Goal: Navigation & Orientation: Understand site structure

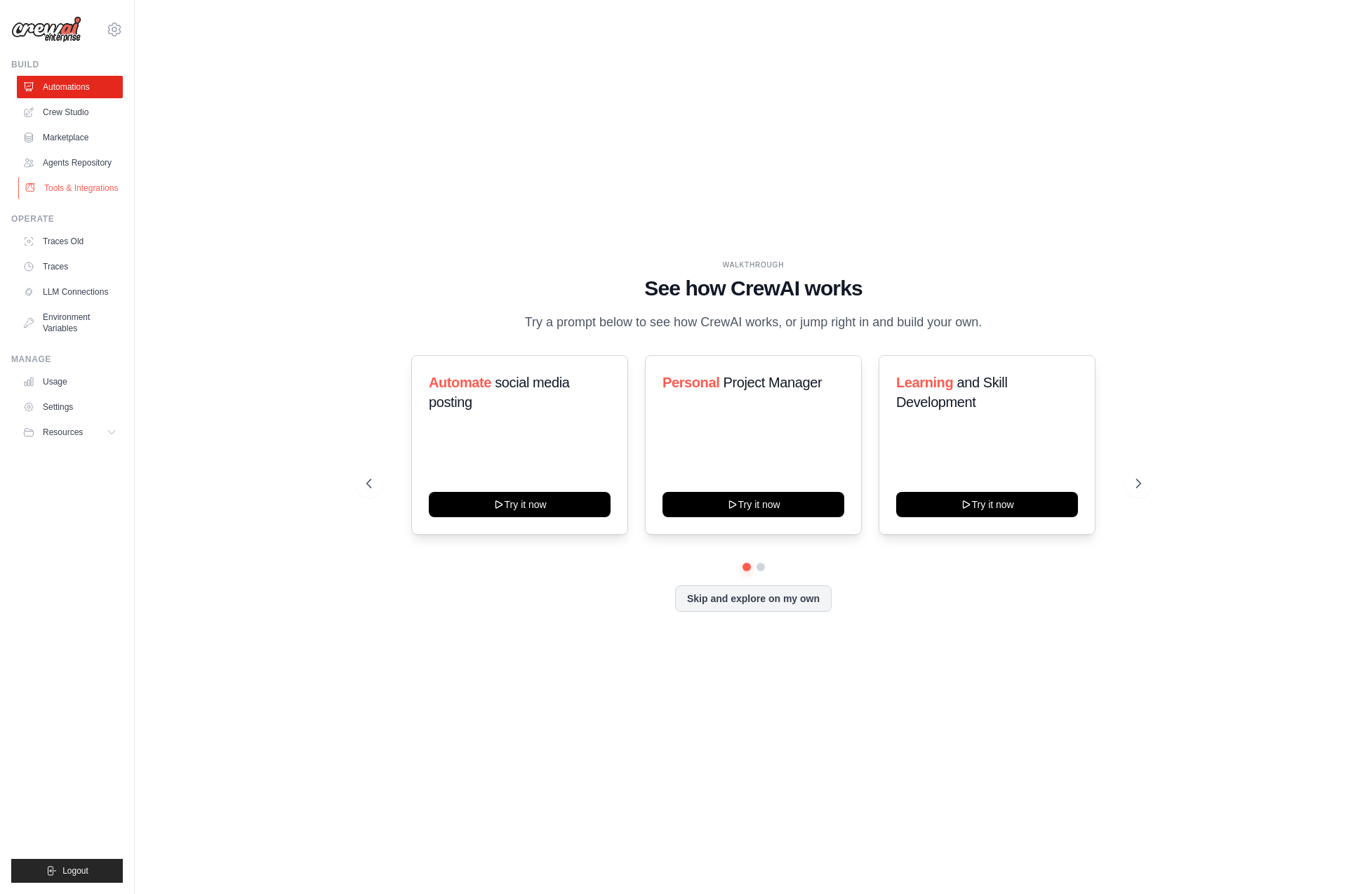
click at [88, 182] on link "Tools & Integrations" at bounding box center [71, 188] width 106 height 22
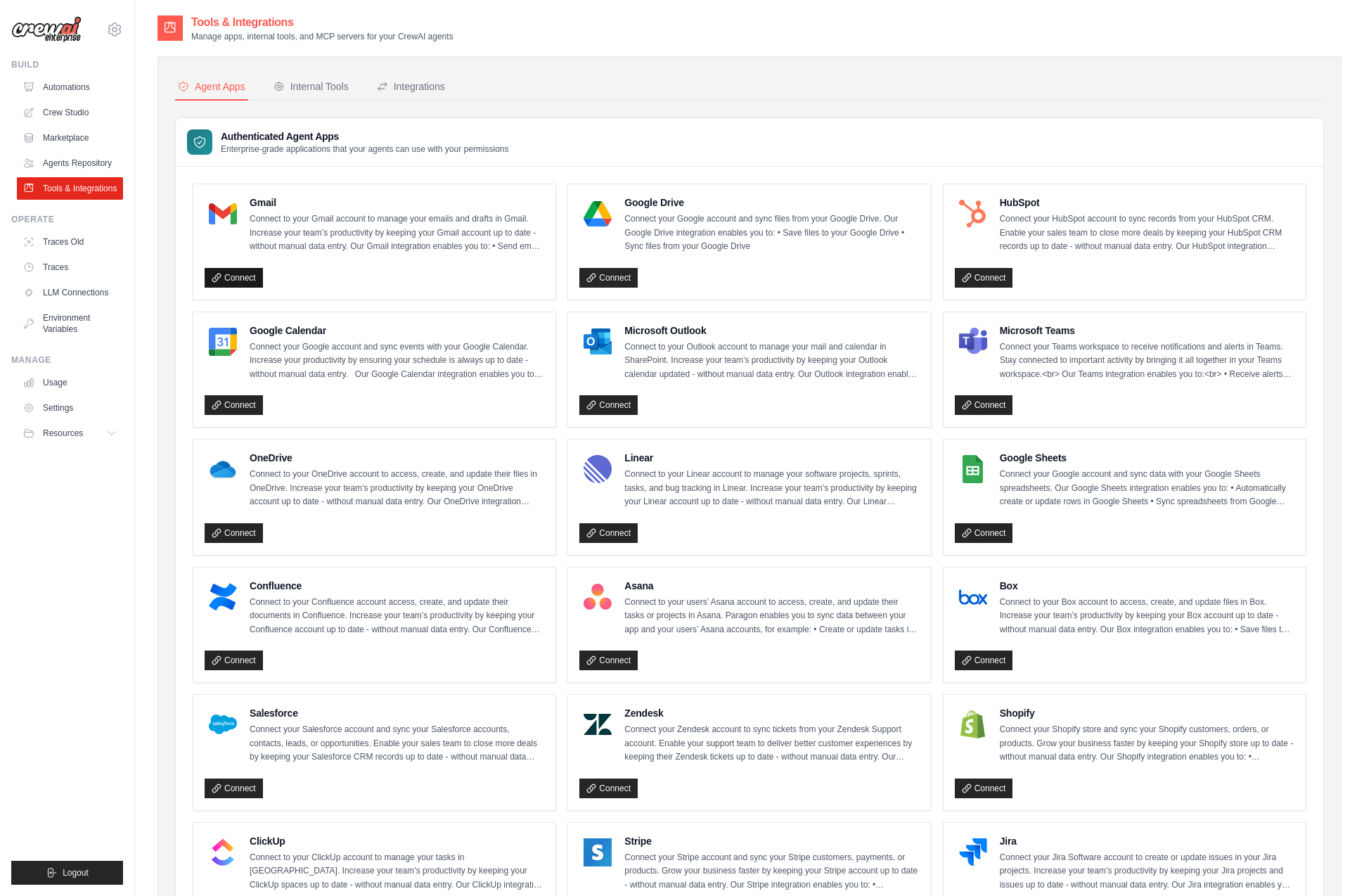
click at [244, 277] on link "Connect" at bounding box center [234, 277] width 58 height 20
click at [231, 279] on link "Connect" at bounding box center [234, 277] width 58 height 20
click at [247, 270] on link "Connect" at bounding box center [234, 277] width 58 height 20
click at [220, 274] on icon at bounding box center [216, 277] width 8 height 8
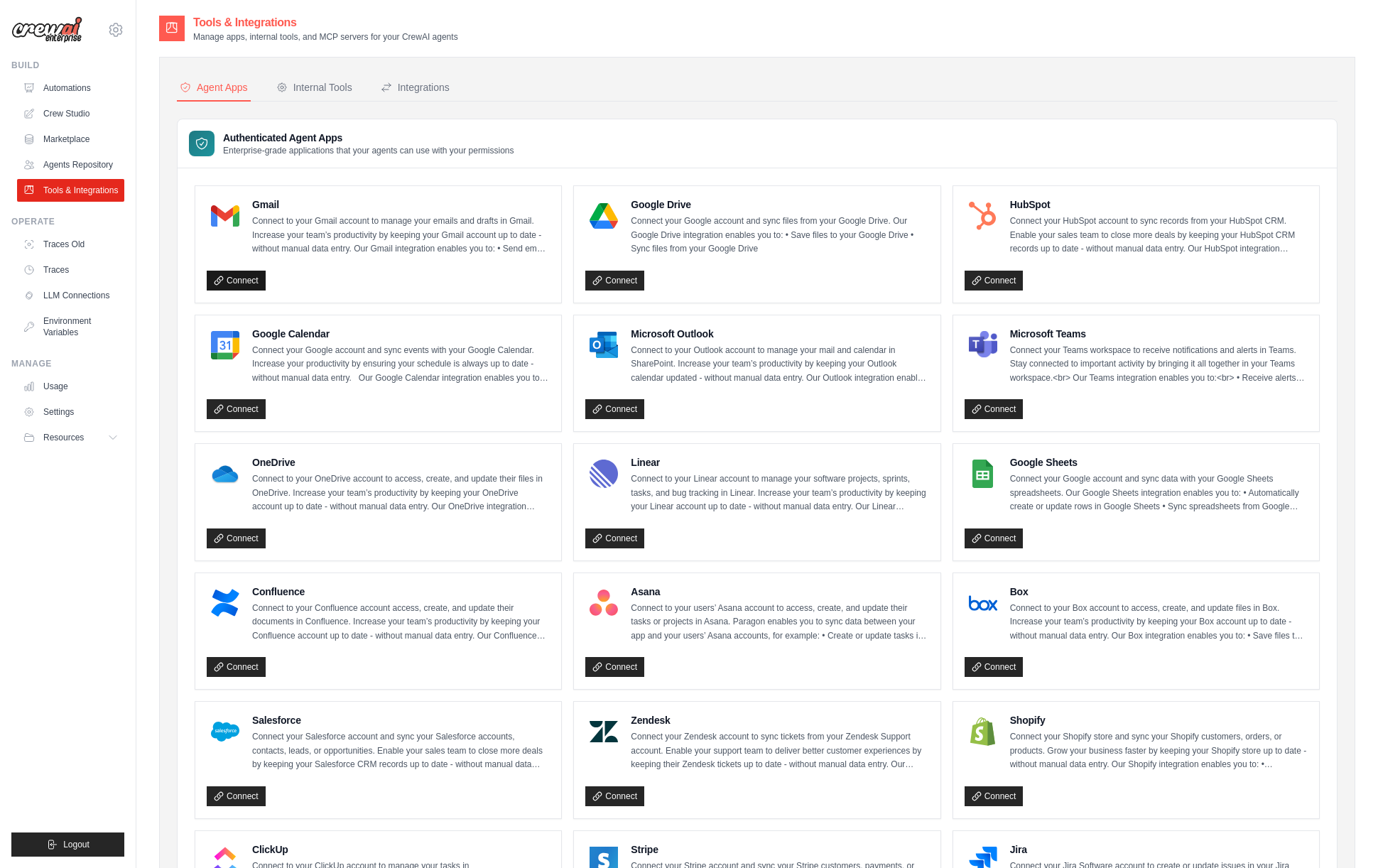
click at [241, 272] on link "Connect" at bounding box center [236, 280] width 59 height 20
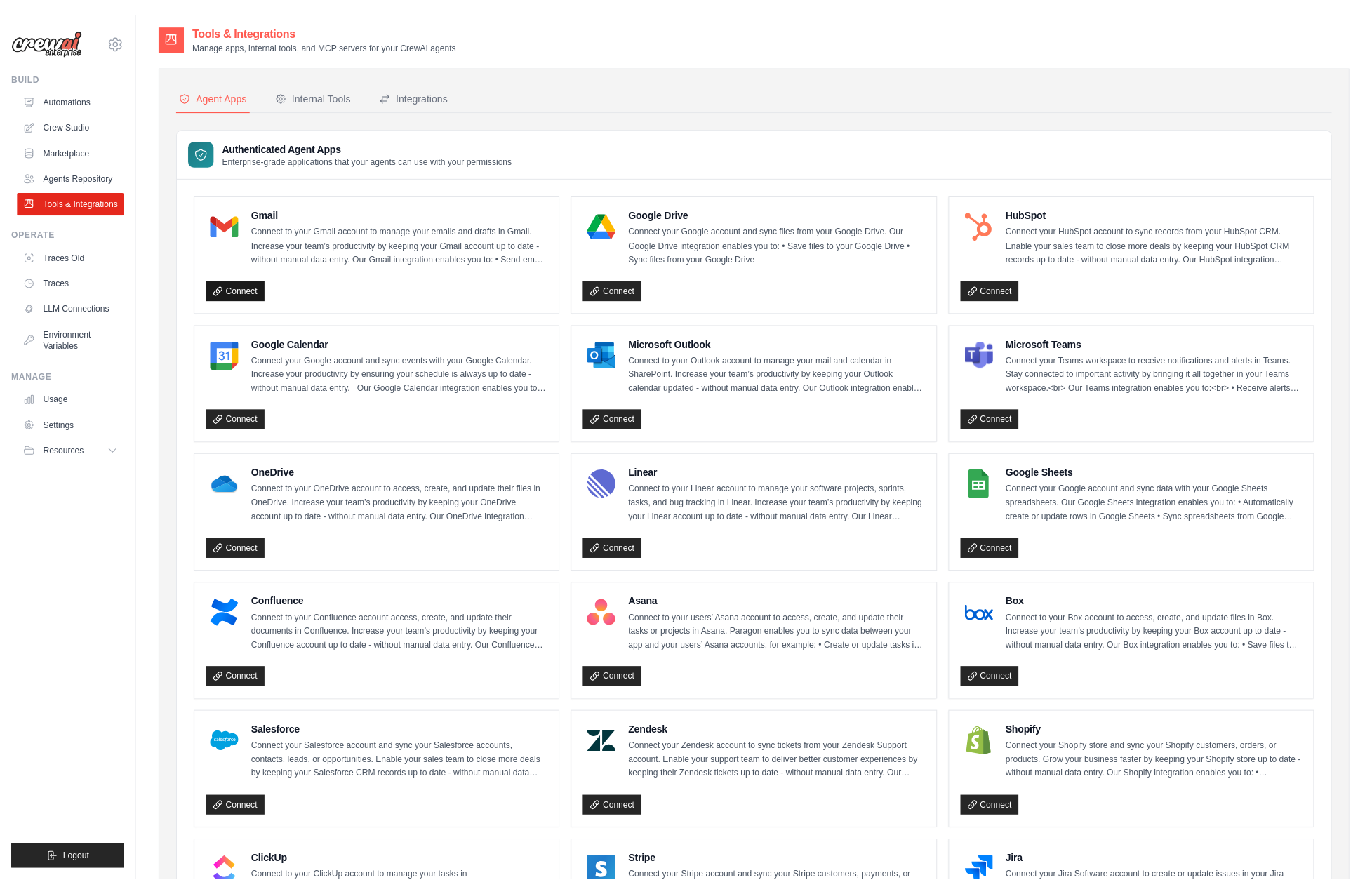
scroll to position [2, 0]
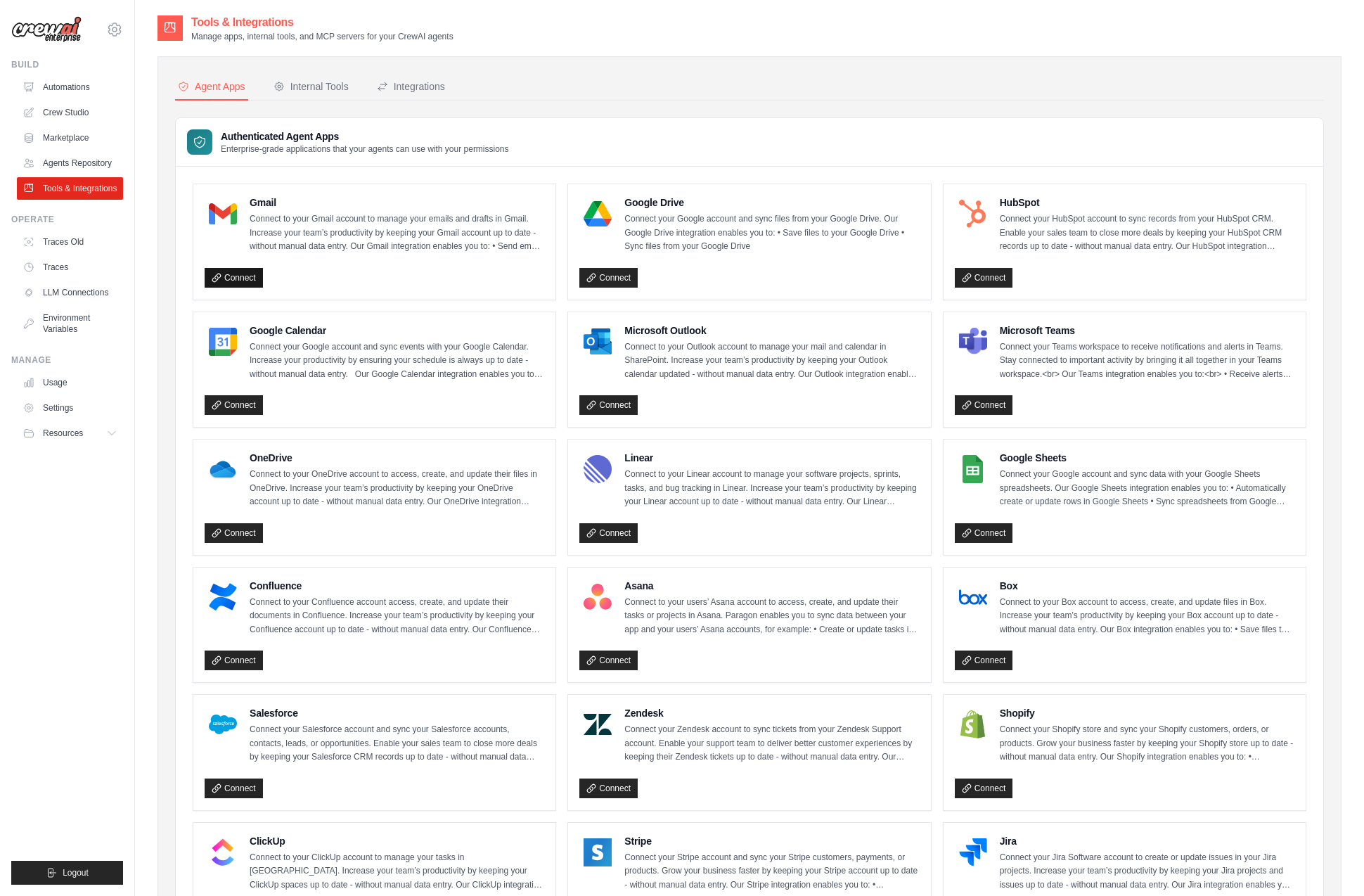
click at [243, 277] on link "Connect" at bounding box center [234, 277] width 58 height 20
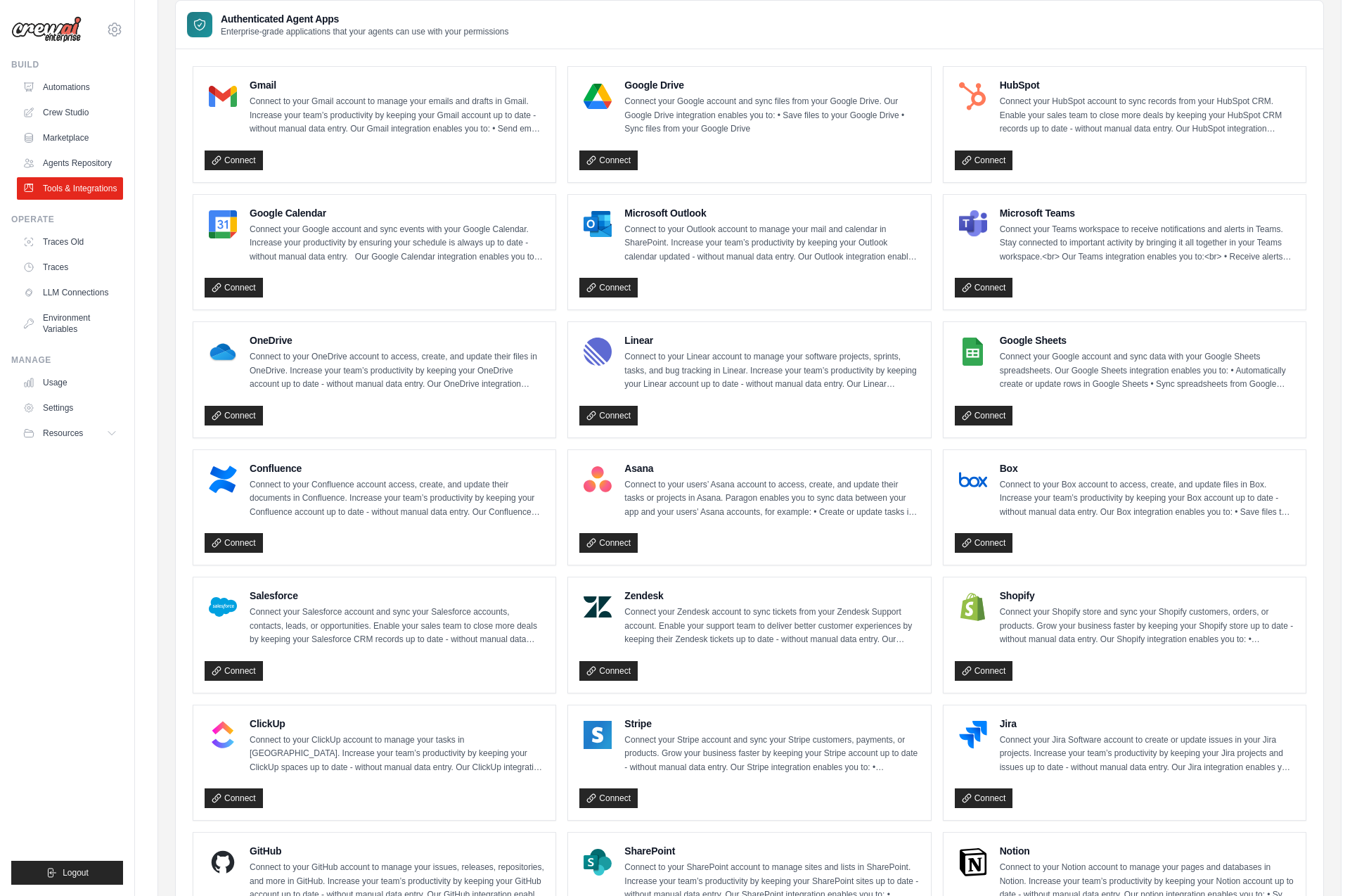
scroll to position [119, 0]
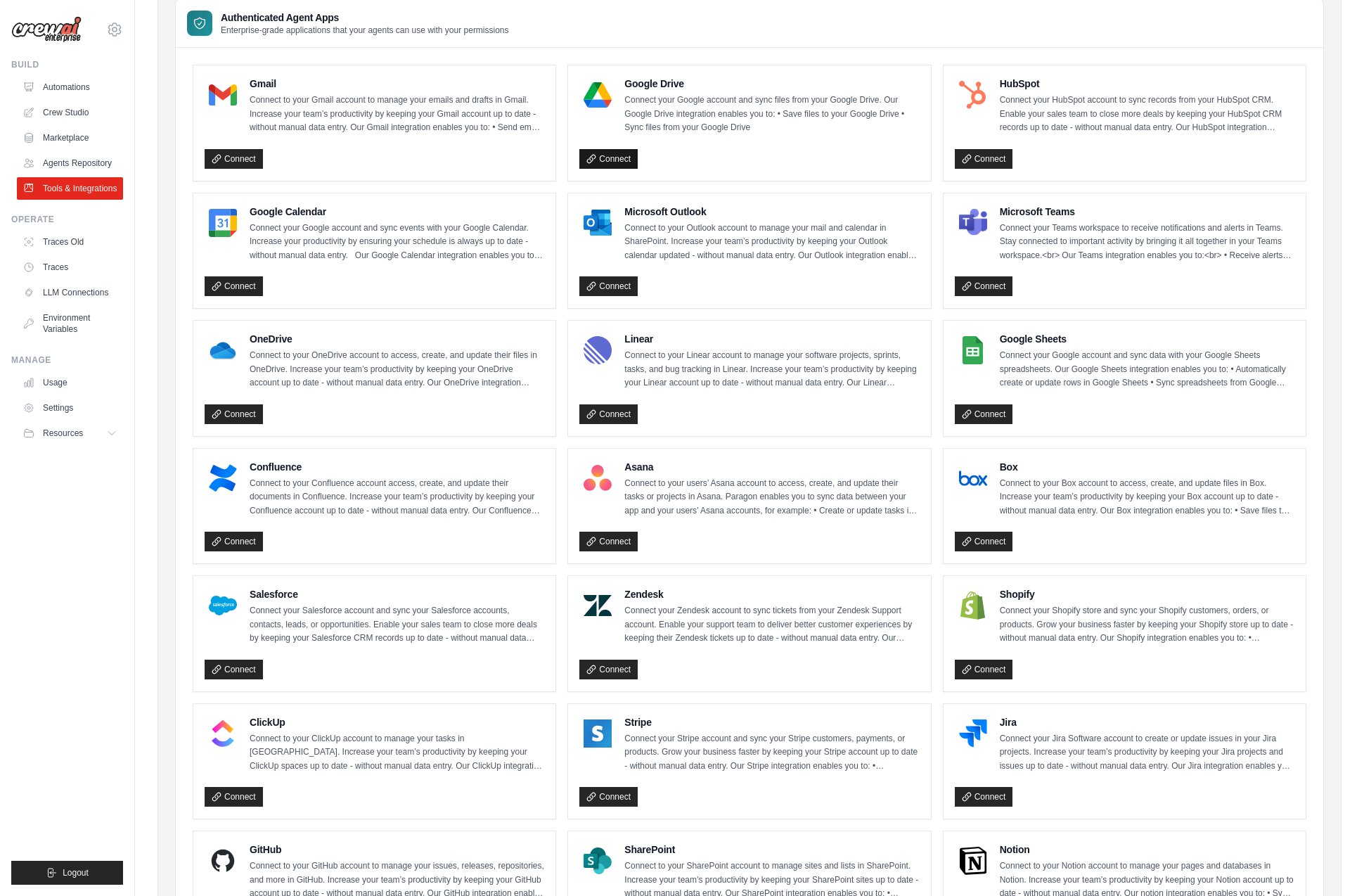
click at [601, 157] on link "Connect" at bounding box center [608, 159] width 58 height 20
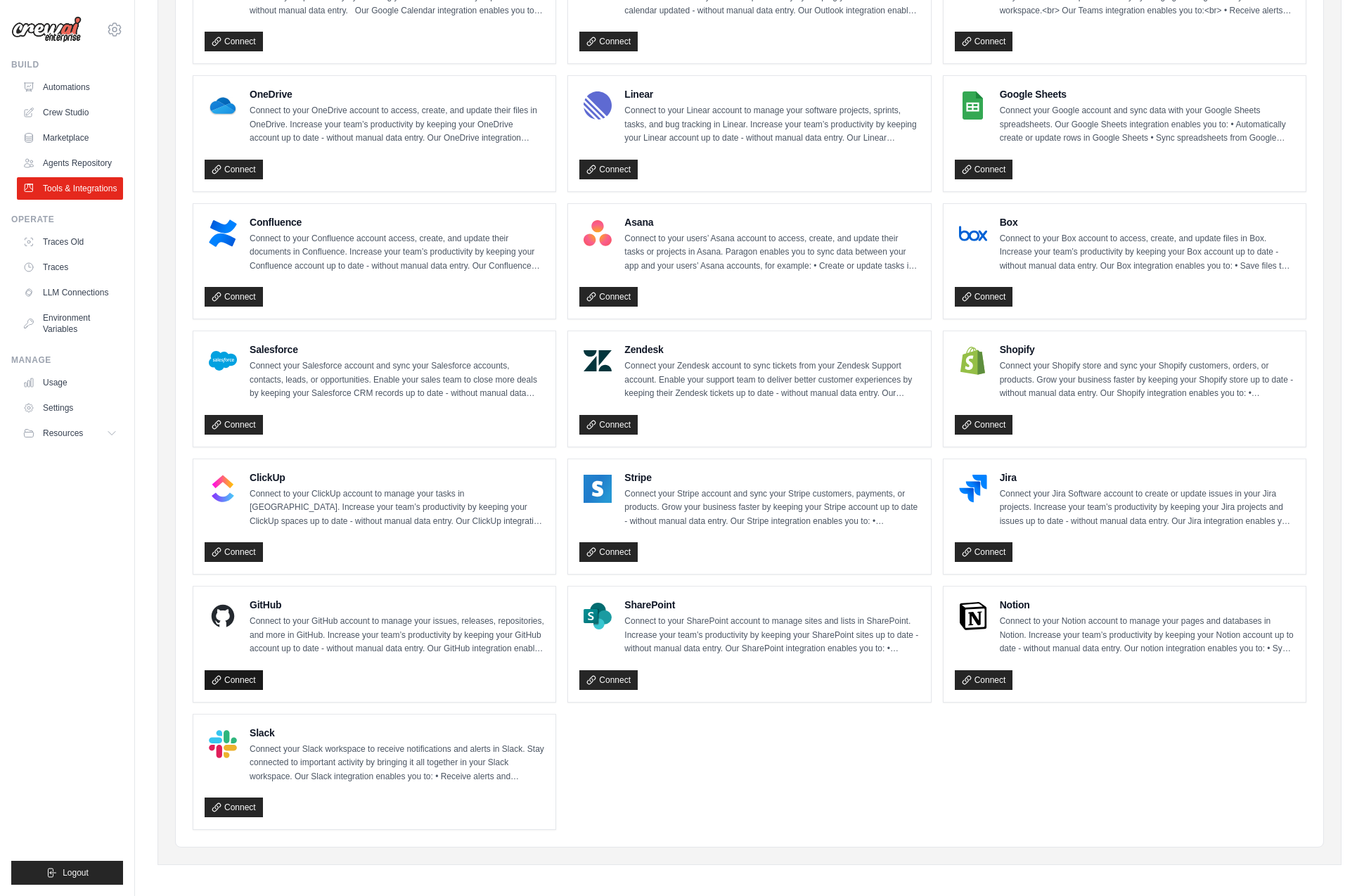
click at [235, 675] on link "Connect" at bounding box center [234, 680] width 58 height 20
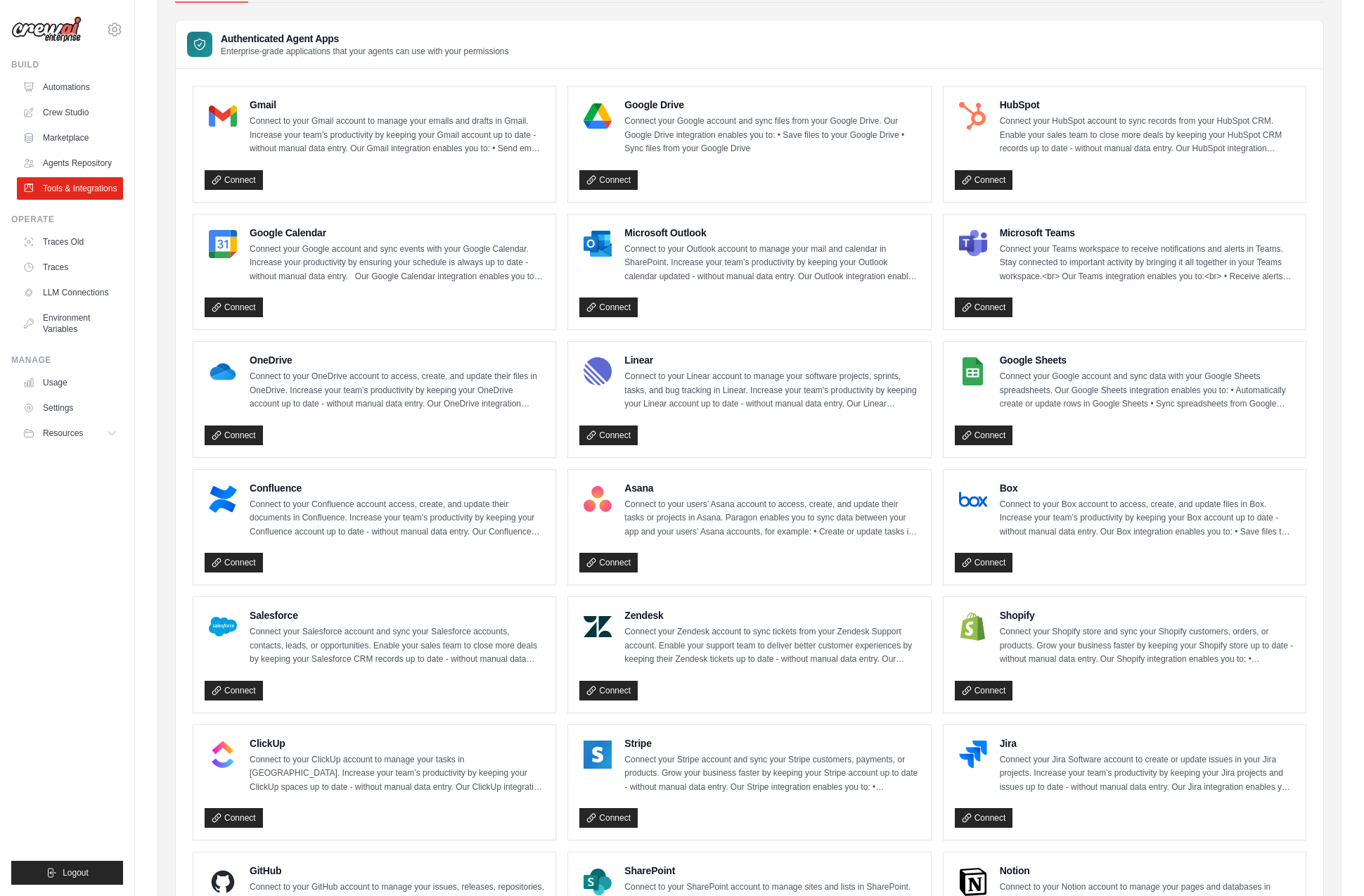
scroll to position [363, 0]
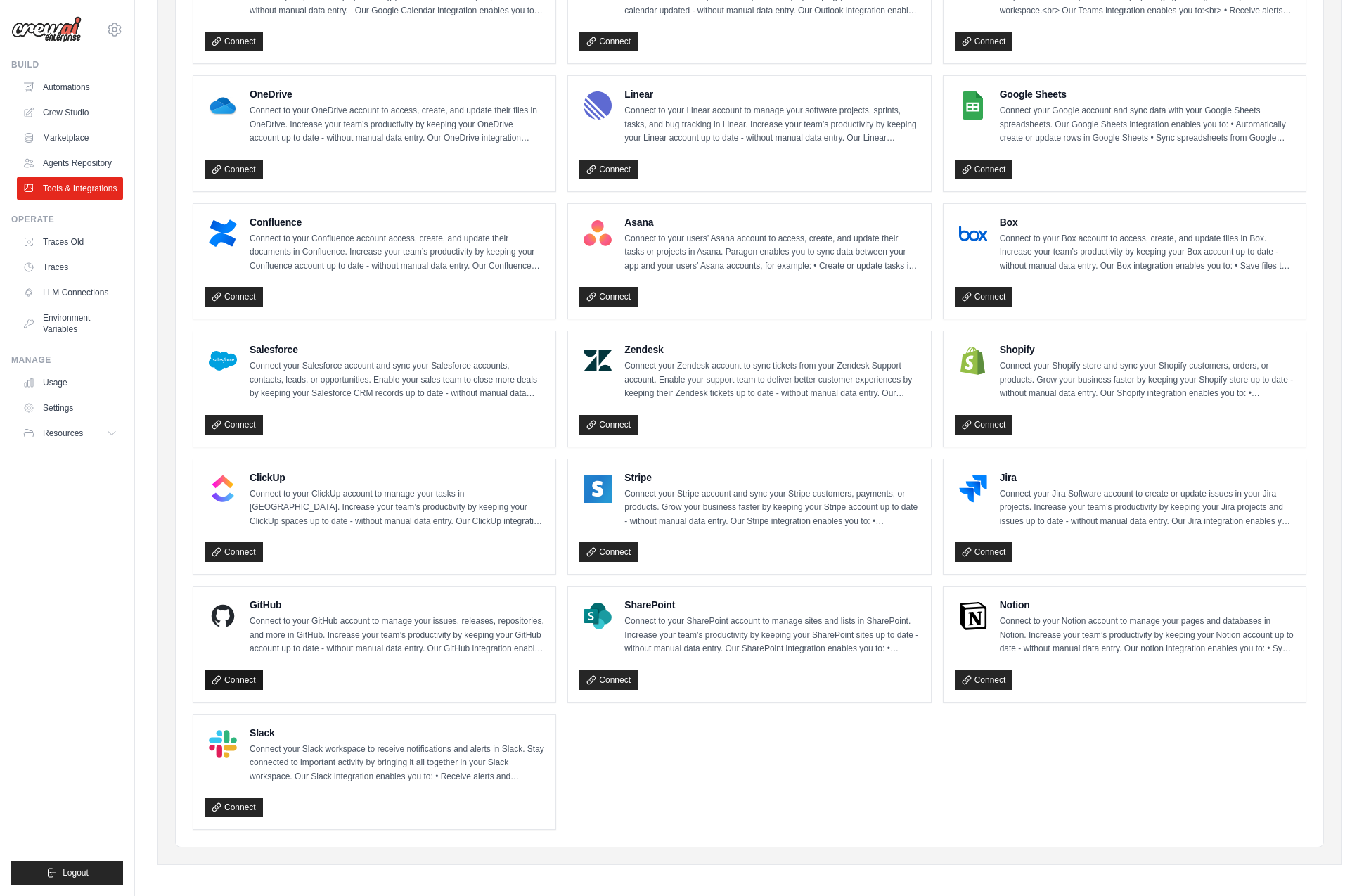
click at [236, 670] on link "Connect" at bounding box center [234, 680] width 58 height 20
click at [1060, 287] on div "Connect" at bounding box center [1124, 294] width 339 height 26
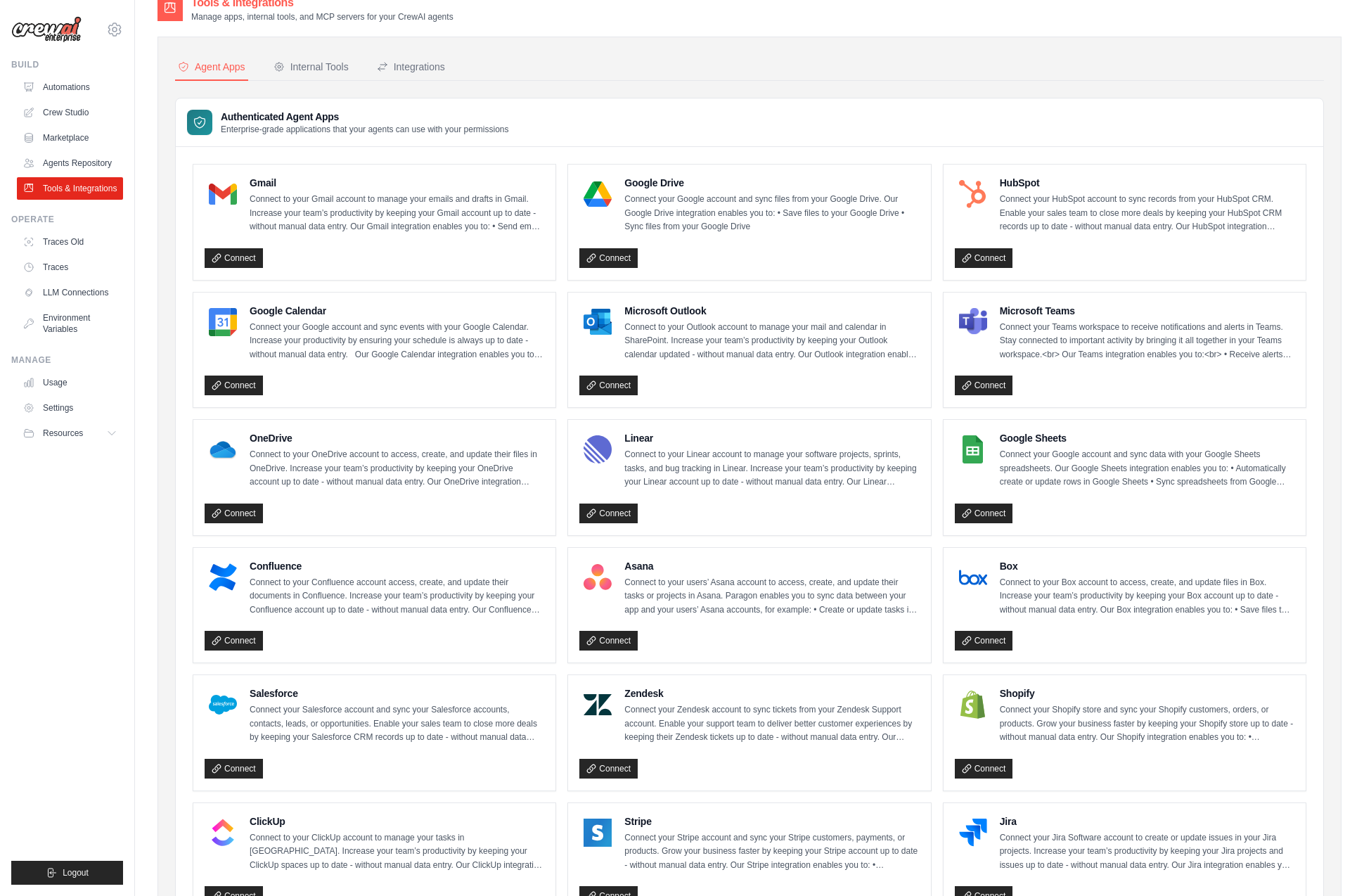
scroll to position [0, 0]
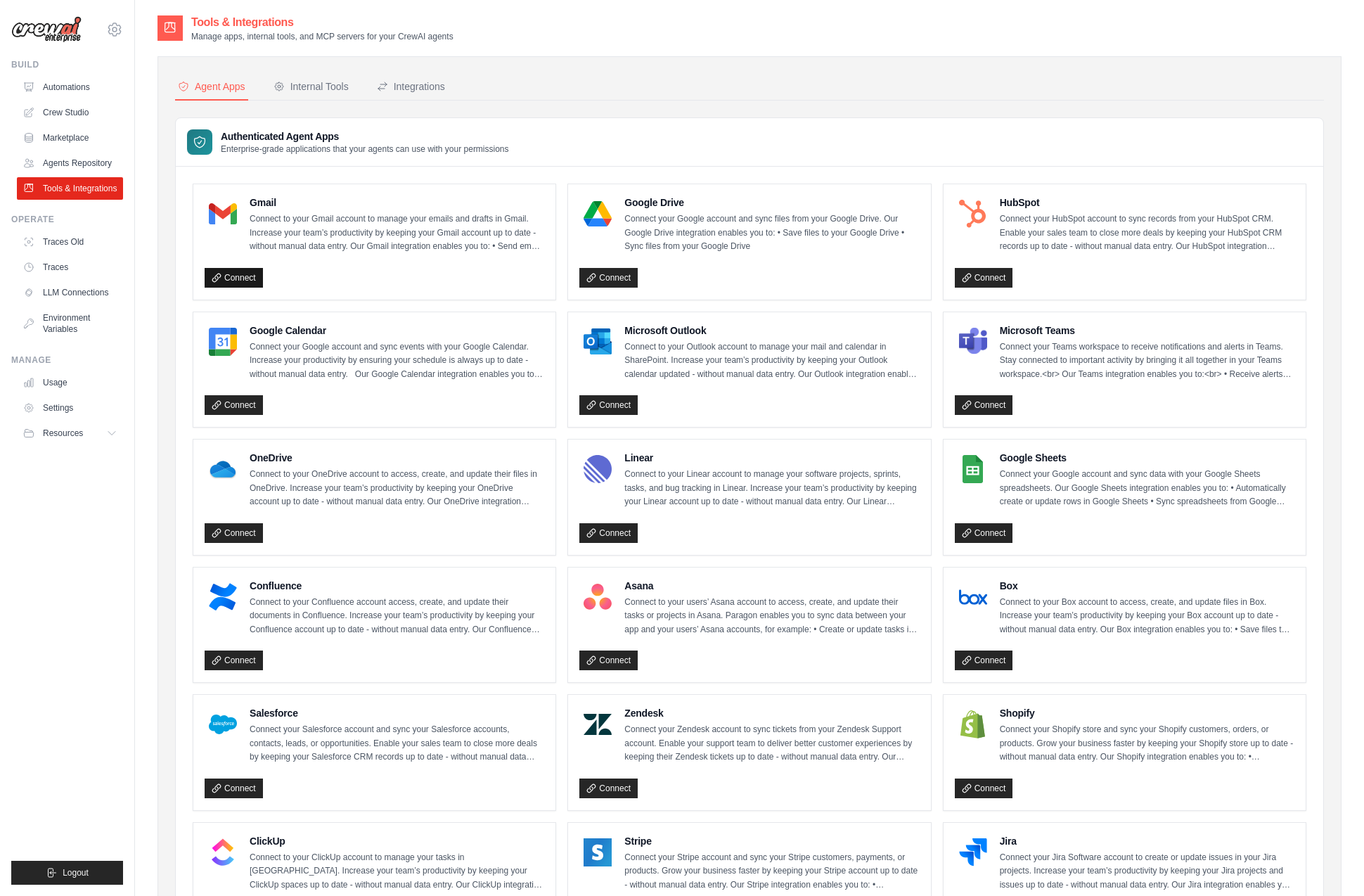
click at [241, 280] on link "Connect" at bounding box center [234, 277] width 58 height 20
click at [71, 81] on link "Automations" at bounding box center [71, 87] width 107 height 22
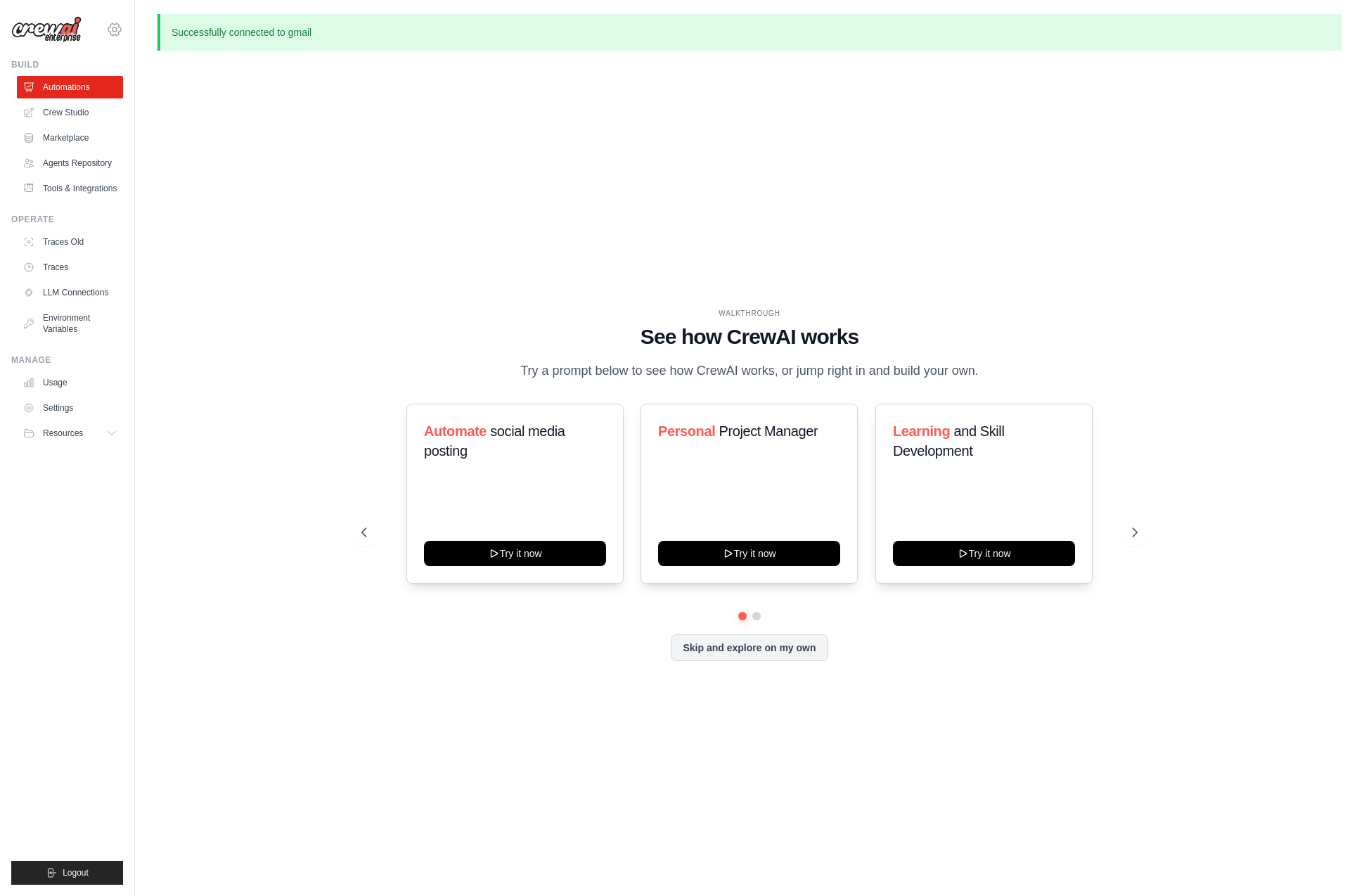
click at [115, 30] on icon at bounding box center [115, 30] width 17 height 17
click at [141, 81] on span "Settings" at bounding box center [175, 88] width 111 height 14
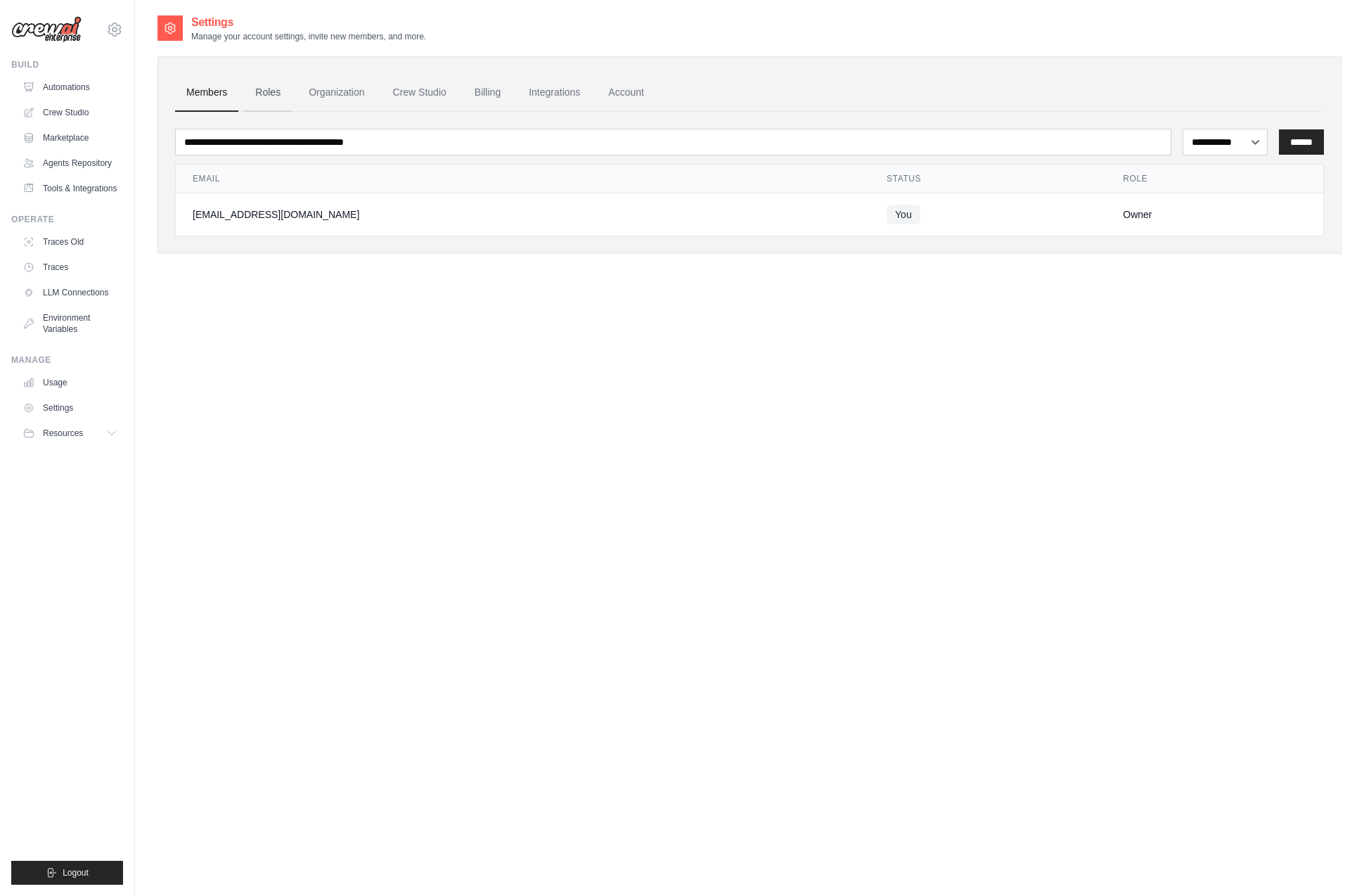
click at [261, 90] on link "Roles" at bounding box center [268, 92] width 47 height 38
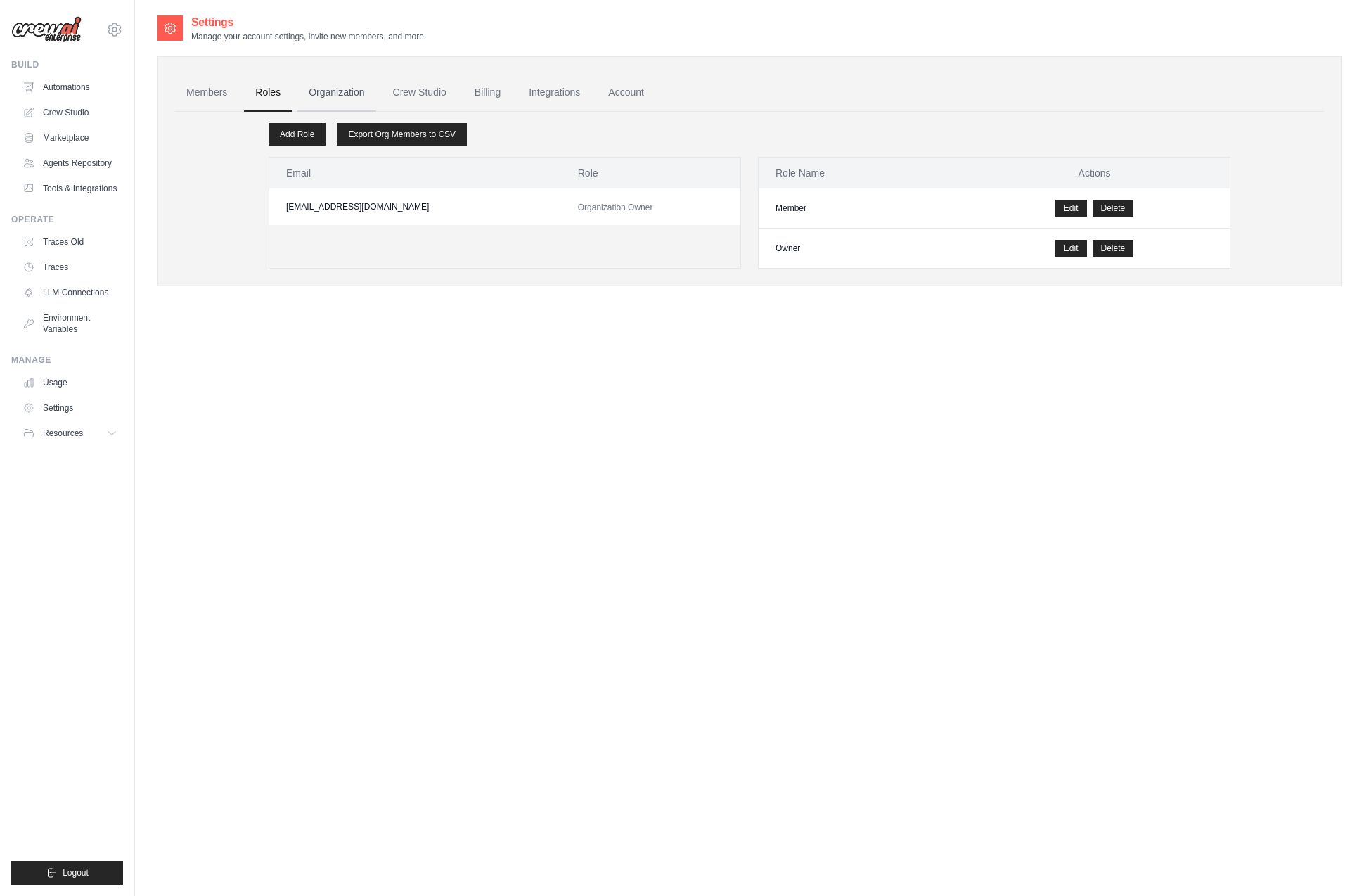
click at [329, 90] on link "Organization" at bounding box center [336, 92] width 78 height 38
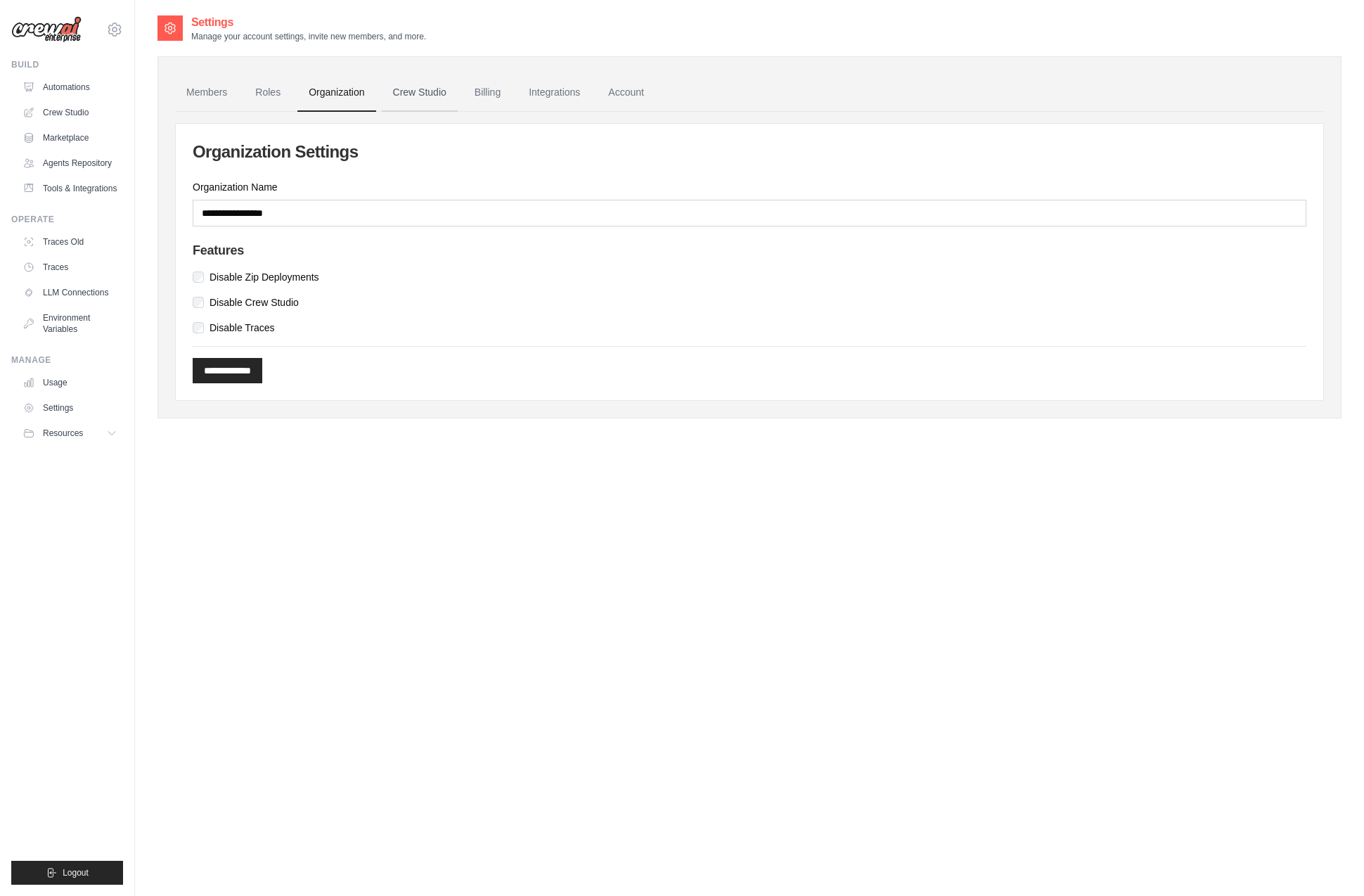
click at [426, 87] on link "Crew Studio" at bounding box center [420, 92] width 76 height 38
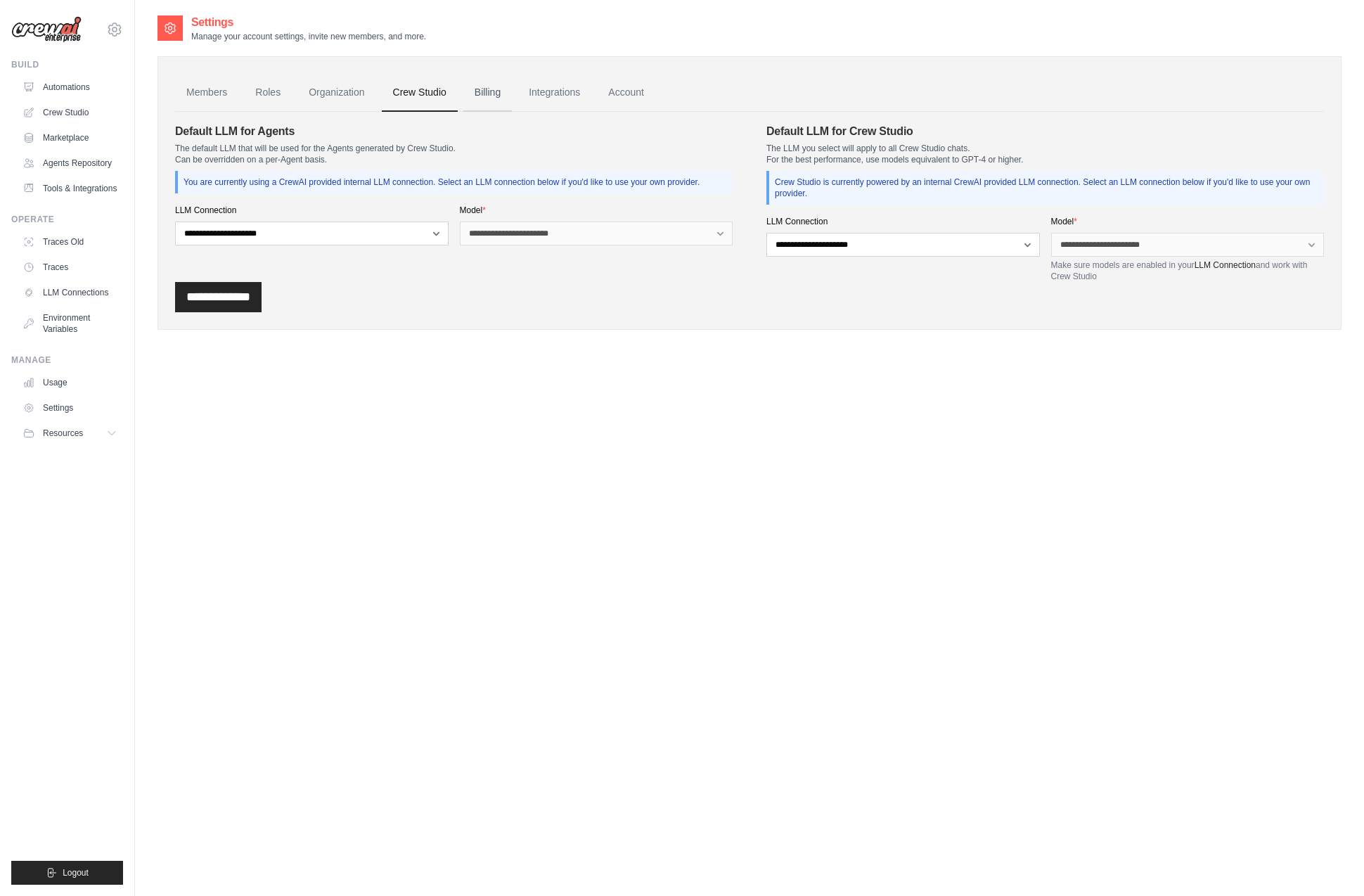
click at [485, 90] on link "Billing" at bounding box center [488, 92] width 48 height 38
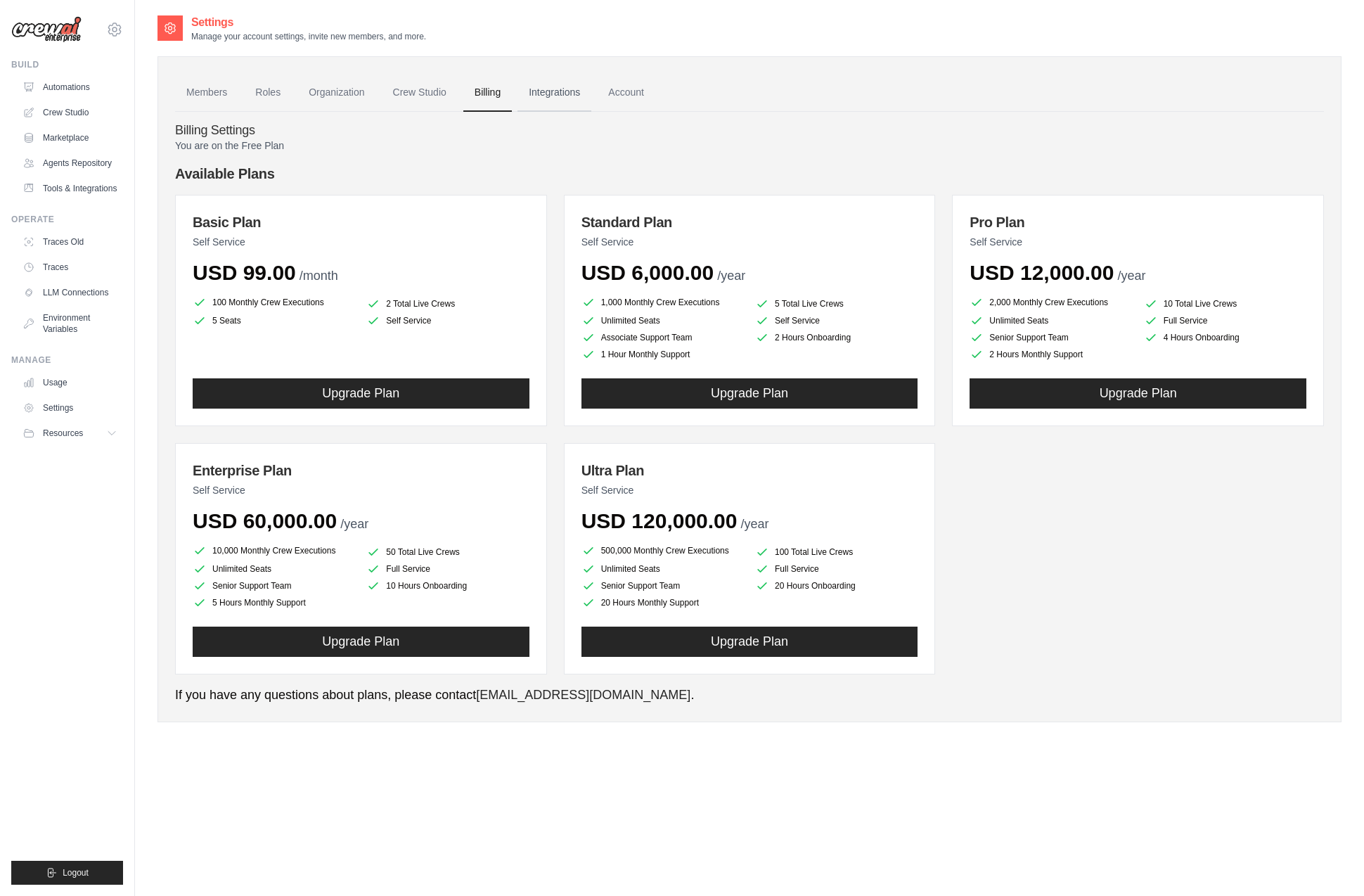
click at [537, 91] on link "Integrations" at bounding box center [554, 92] width 73 height 38
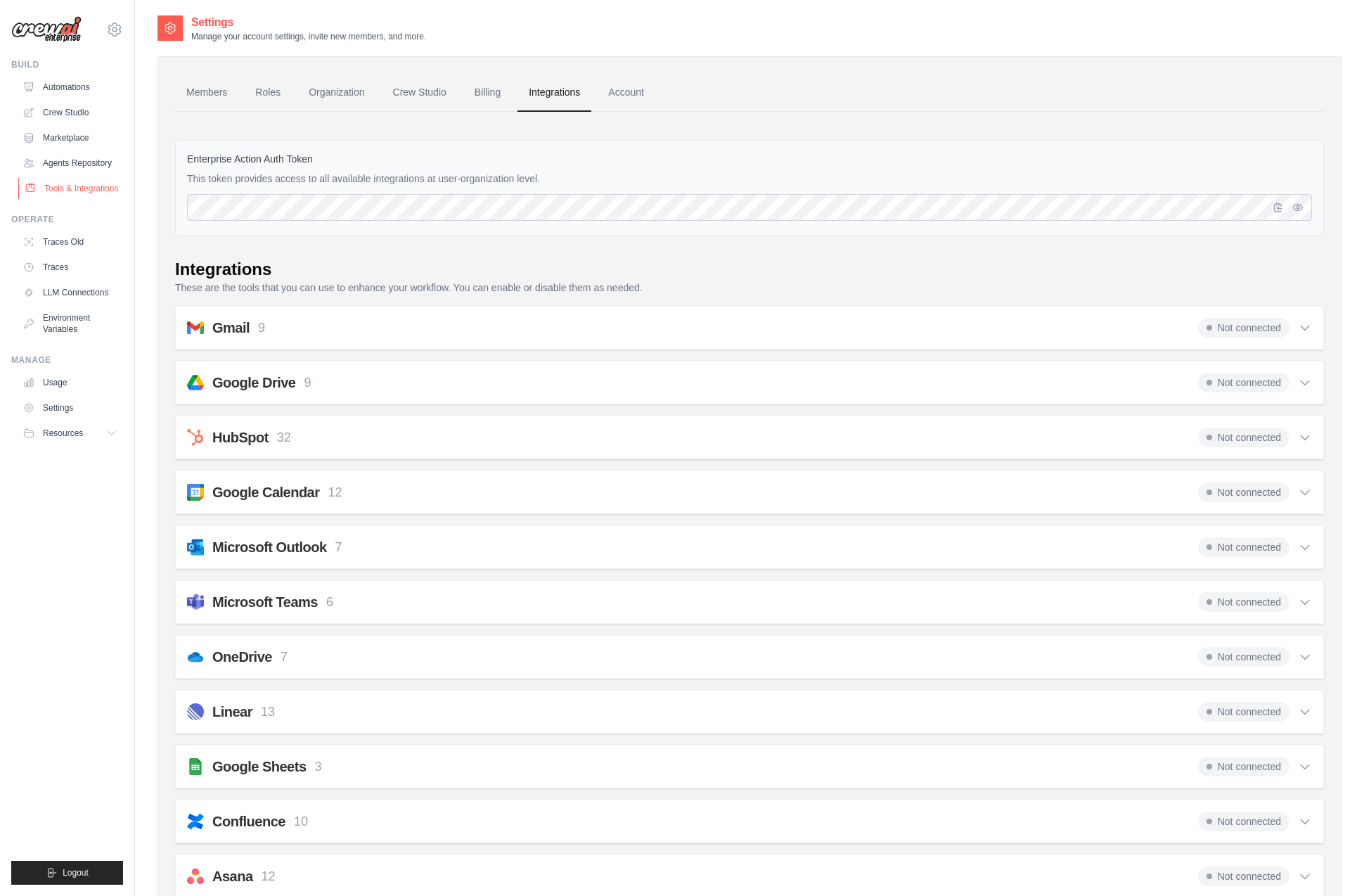
click at [109, 189] on link "Tools & Integrations" at bounding box center [71, 188] width 107 height 22
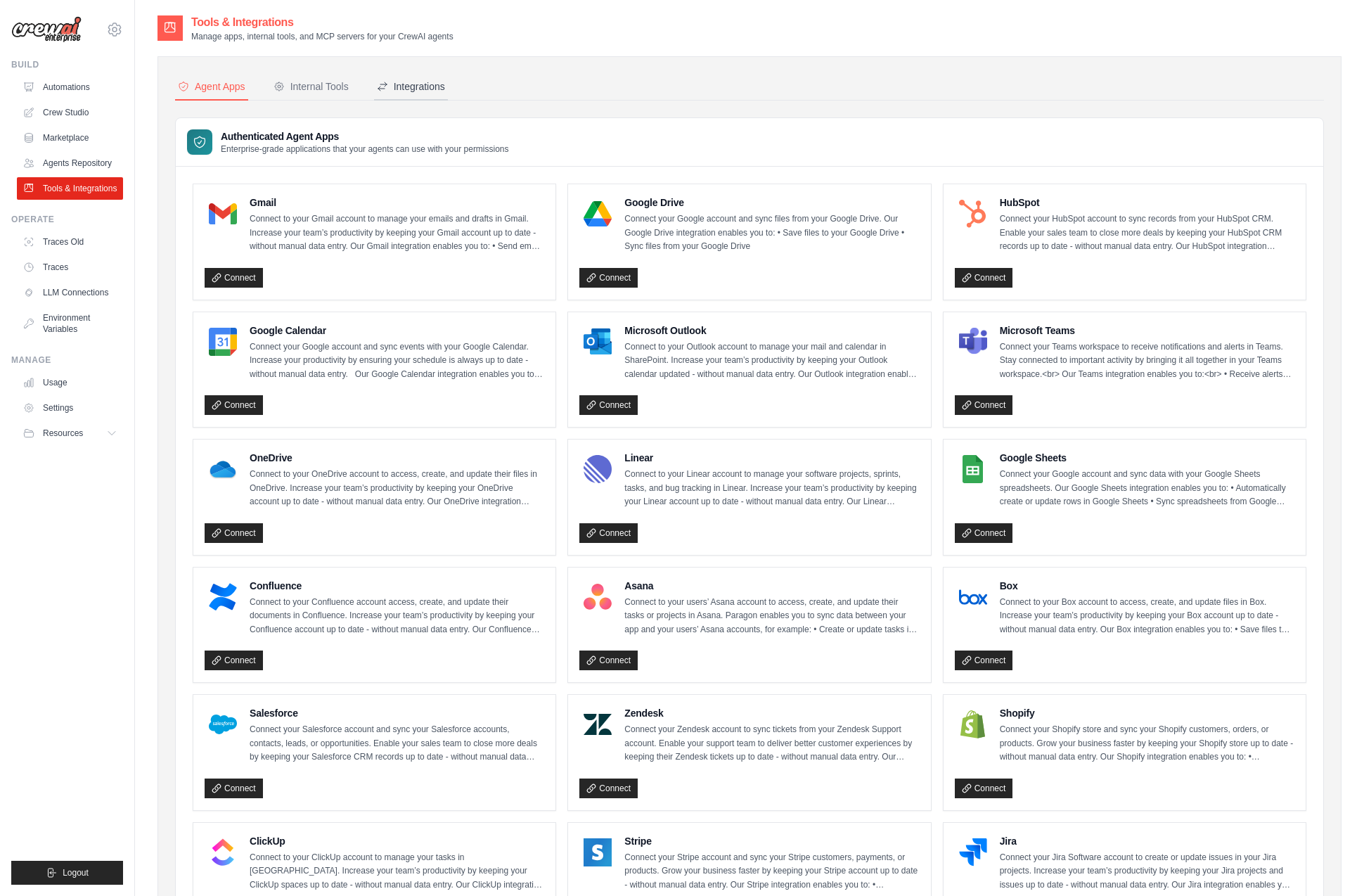
click at [425, 84] on div "Integrations" at bounding box center [411, 87] width 68 height 14
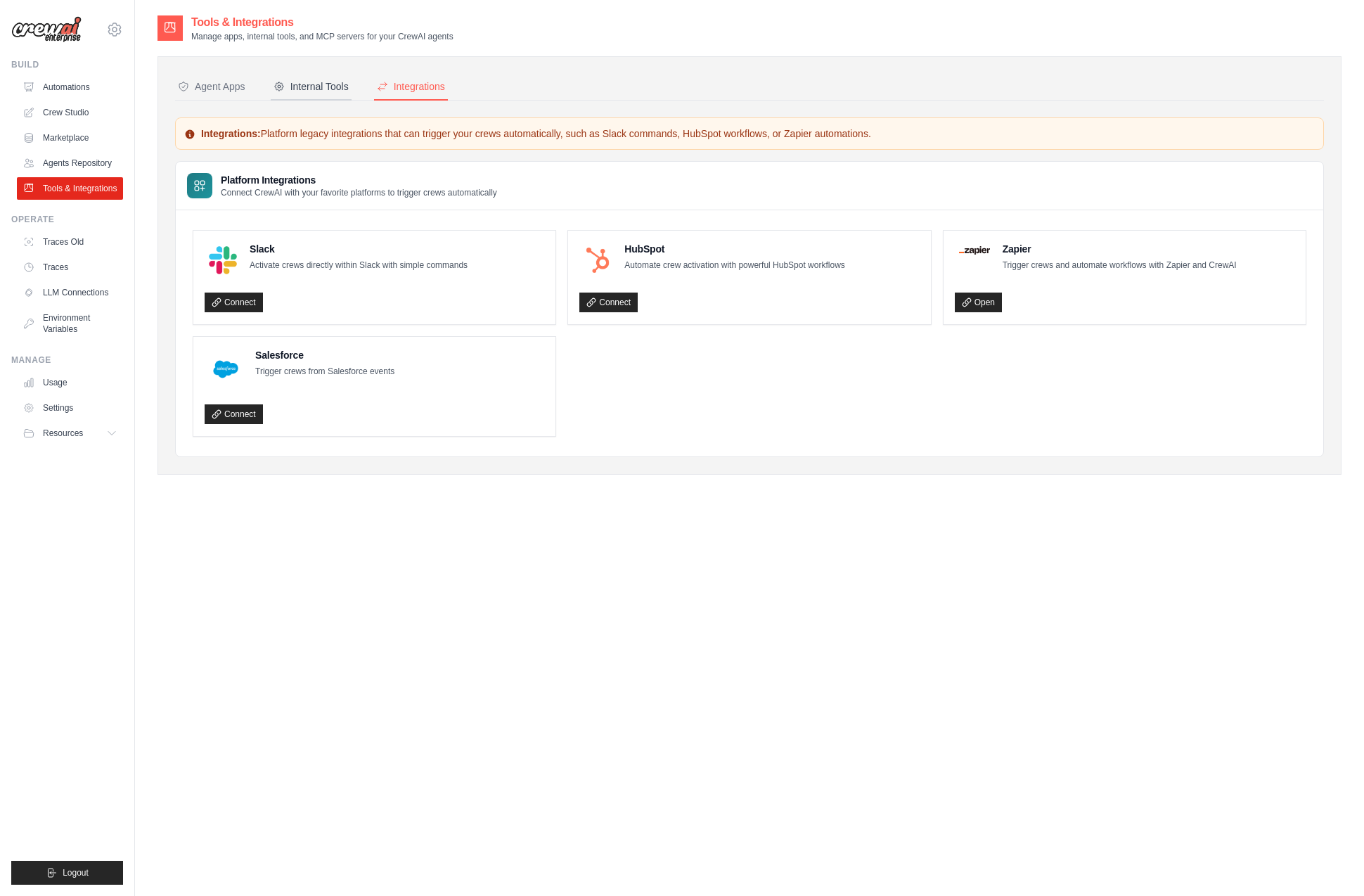
click at [313, 86] on div "Internal Tools" at bounding box center [311, 87] width 75 height 14
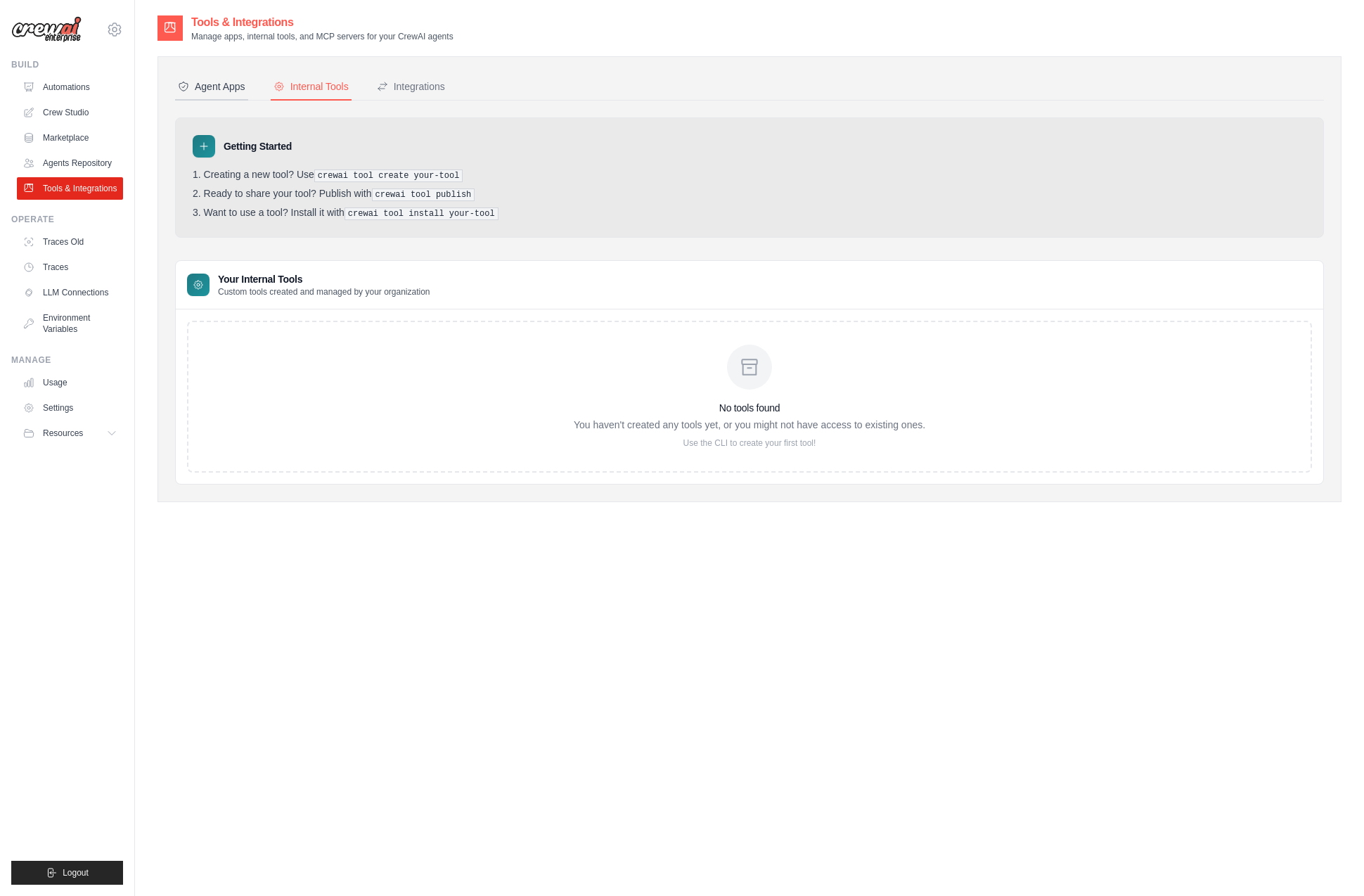
click at [211, 88] on div "Agent Apps" at bounding box center [211, 87] width 67 height 14
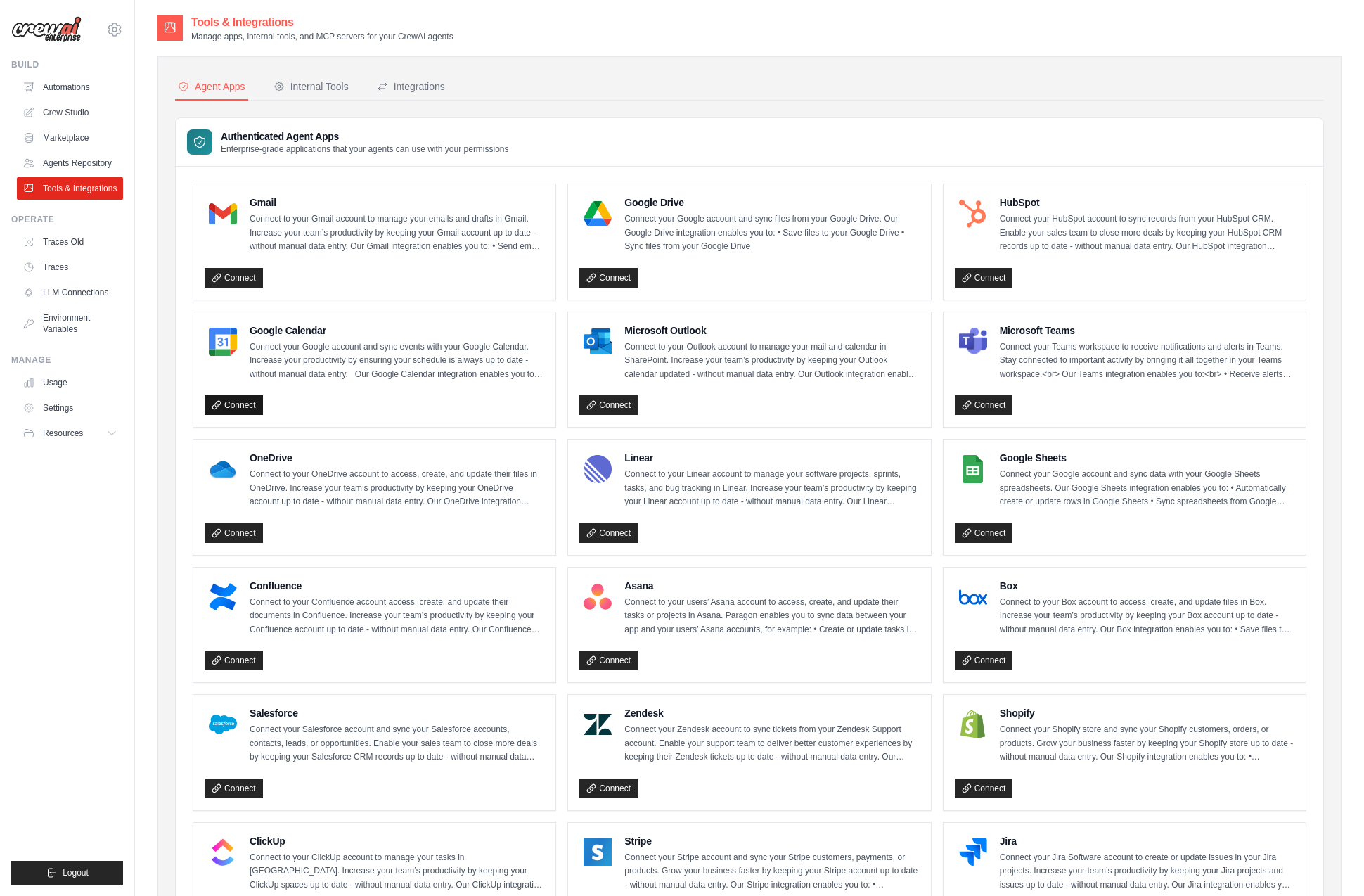
click at [224, 403] on link "Connect" at bounding box center [234, 405] width 58 height 20
click at [423, 83] on div "Integrations" at bounding box center [411, 87] width 68 height 14
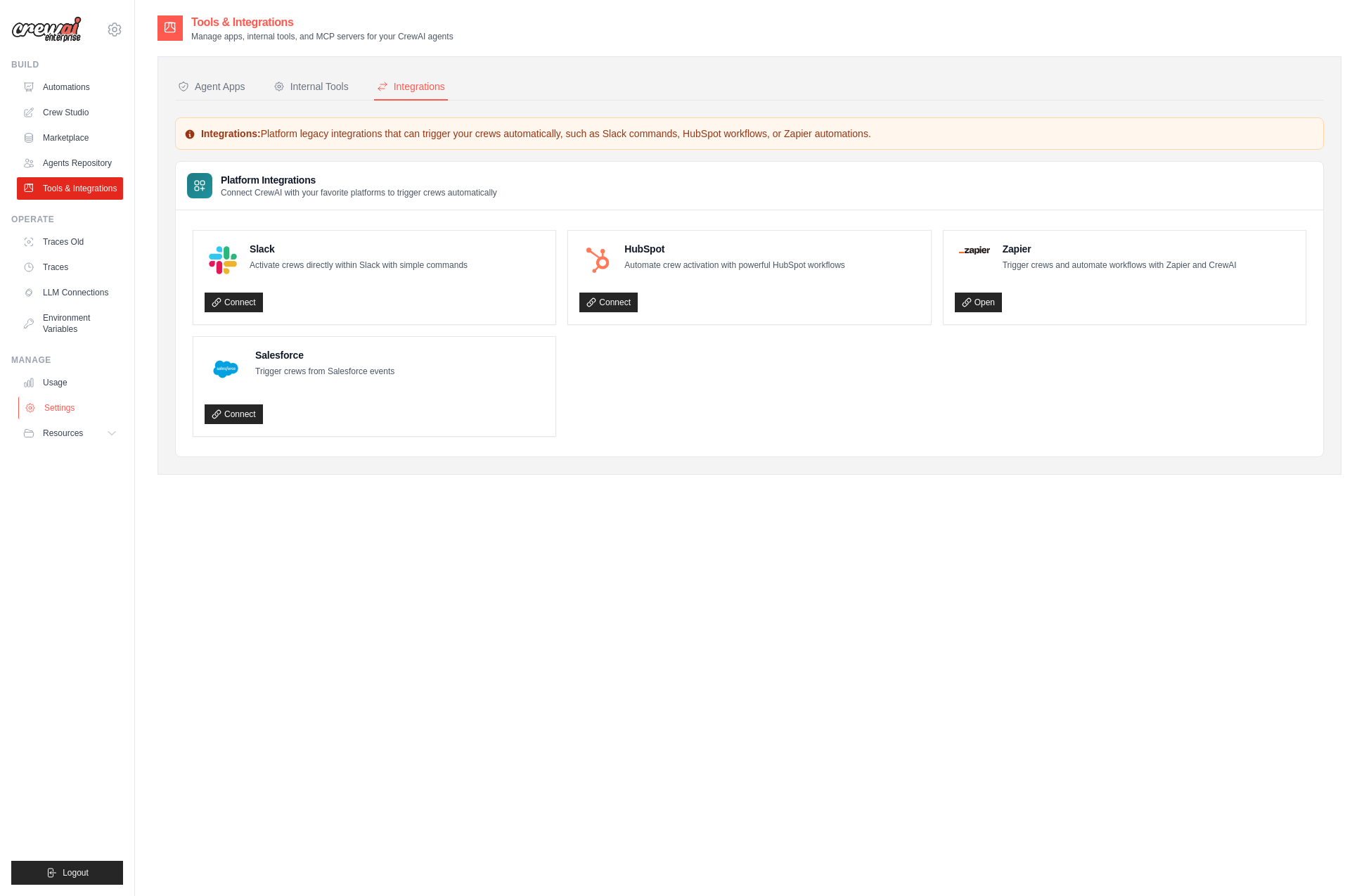
click at [47, 400] on link "Settings" at bounding box center [71, 407] width 107 height 22
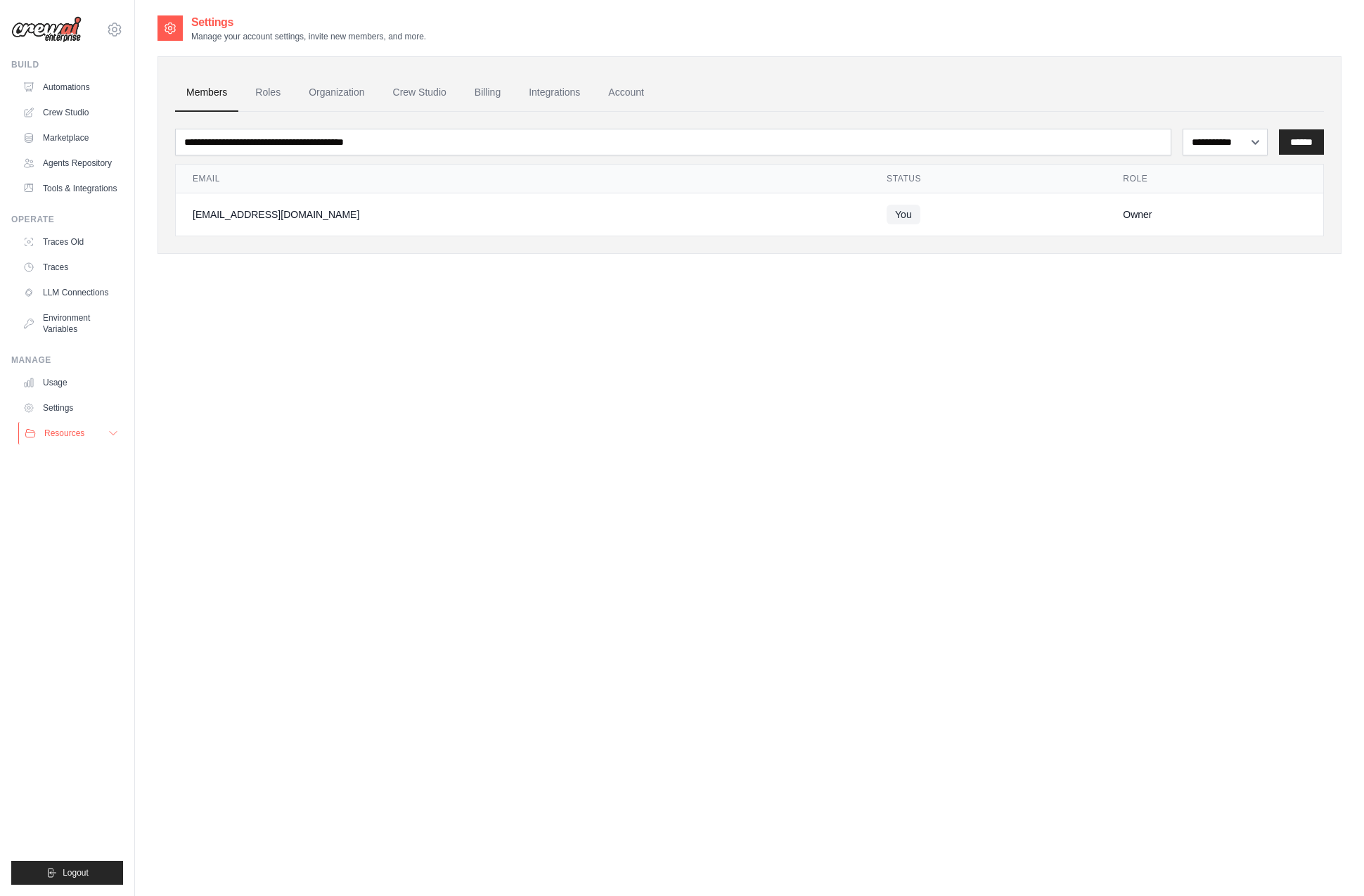
click at [50, 429] on span "Resources" at bounding box center [64, 433] width 40 height 12
click at [64, 475] on span "GitHub" at bounding box center [63, 480] width 26 height 12
click at [78, 185] on link "Tools & Integrations" at bounding box center [71, 188] width 107 height 22
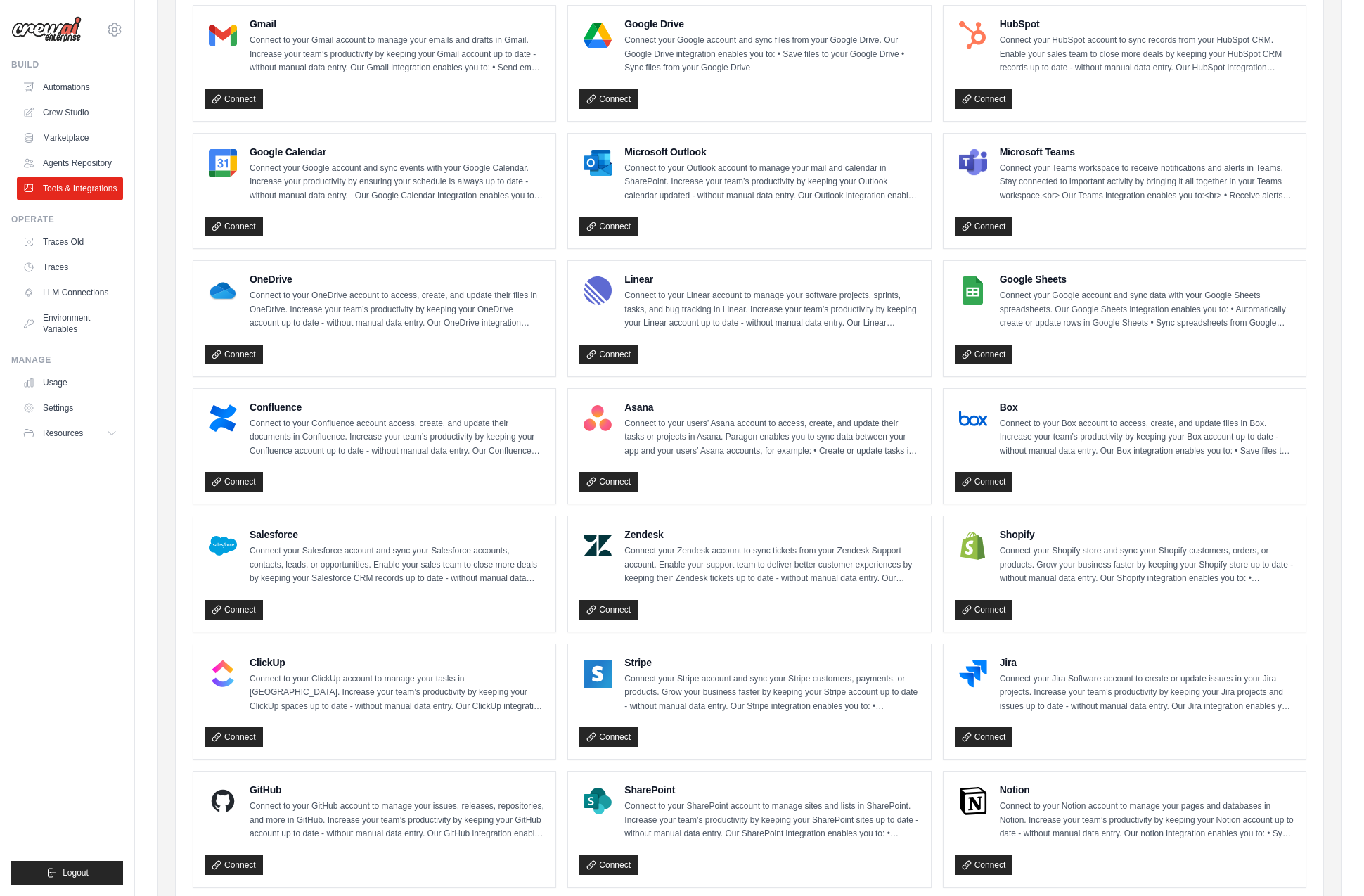
scroll to position [363, 0]
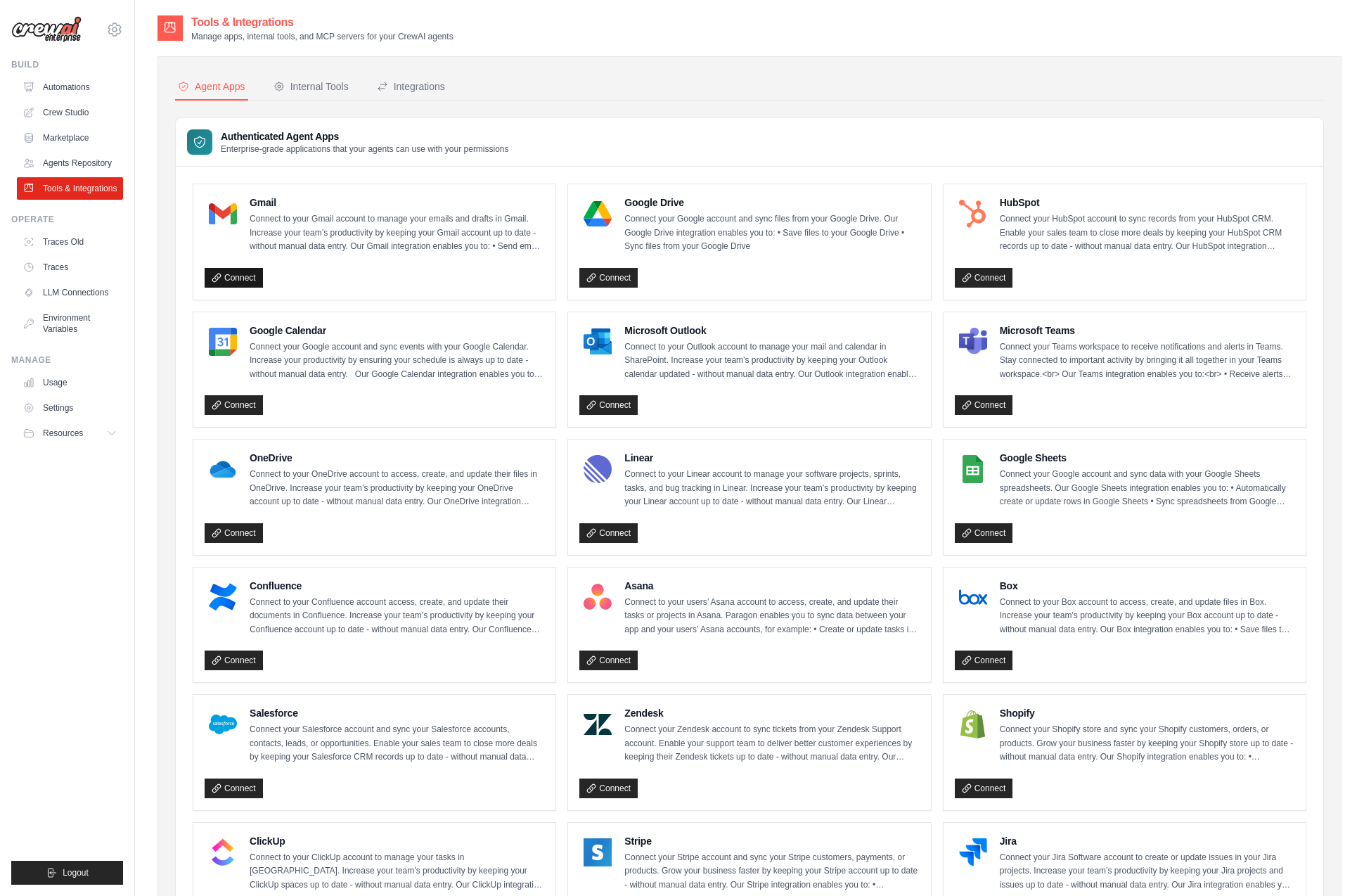
click at [222, 274] on link "Connect" at bounding box center [234, 277] width 58 height 20
drag, startPoint x: 933, startPoint y: 116, endPoint x: 883, endPoint y: 126, distance: 51.0
click at [931, 117] on div "Agent Apps Internal Tools Integrations Authenticated Agent Apps Enterprise-grad…" at bounding box center [750, 642] width 1149 height 1137
click at [72, 407] on link "Settings" at bounding box center [71, 407] width 107 height 22
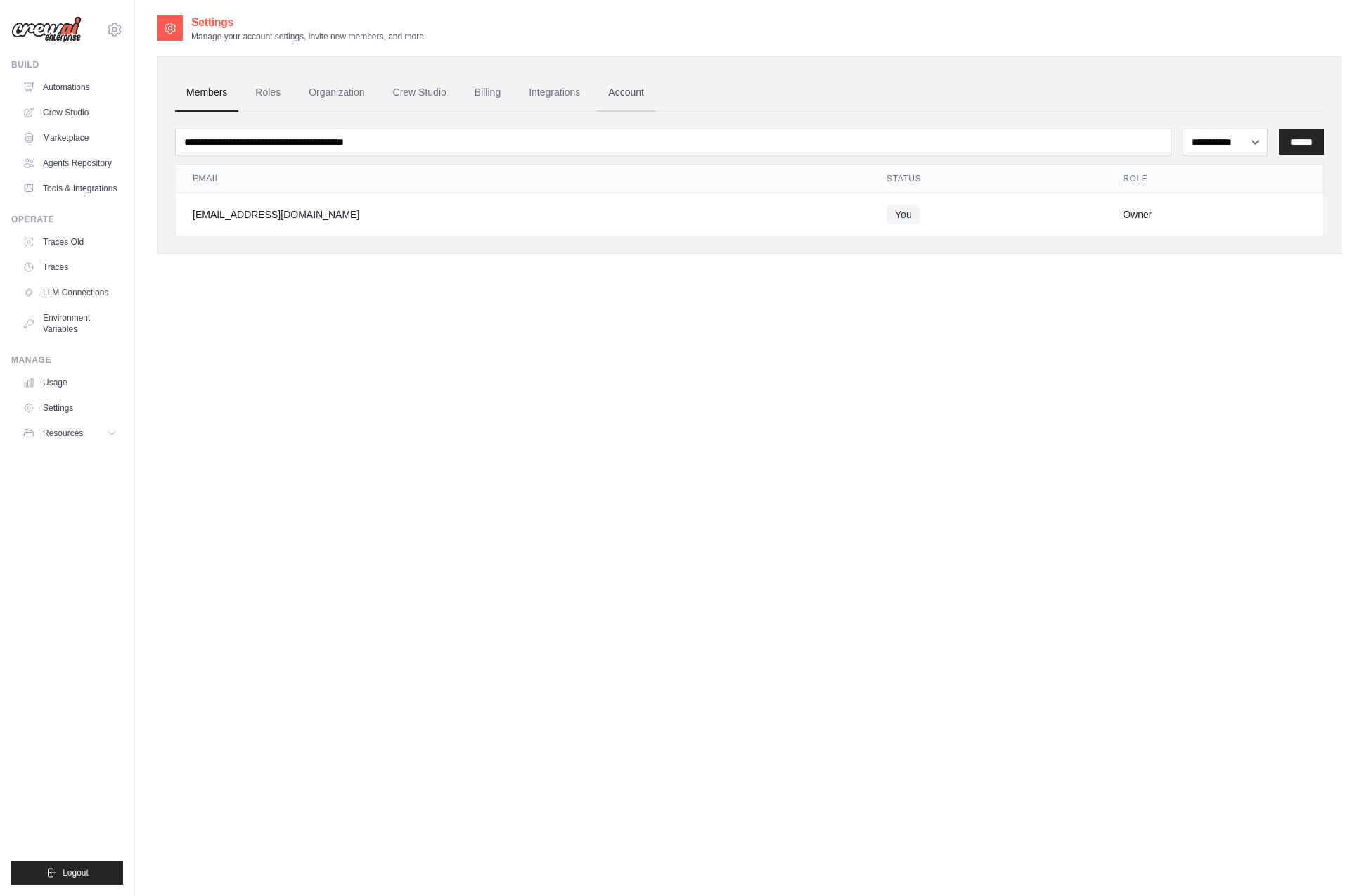
click at [628, 93] on link "Account" at bounding box center [626, 92] width 58 height 38
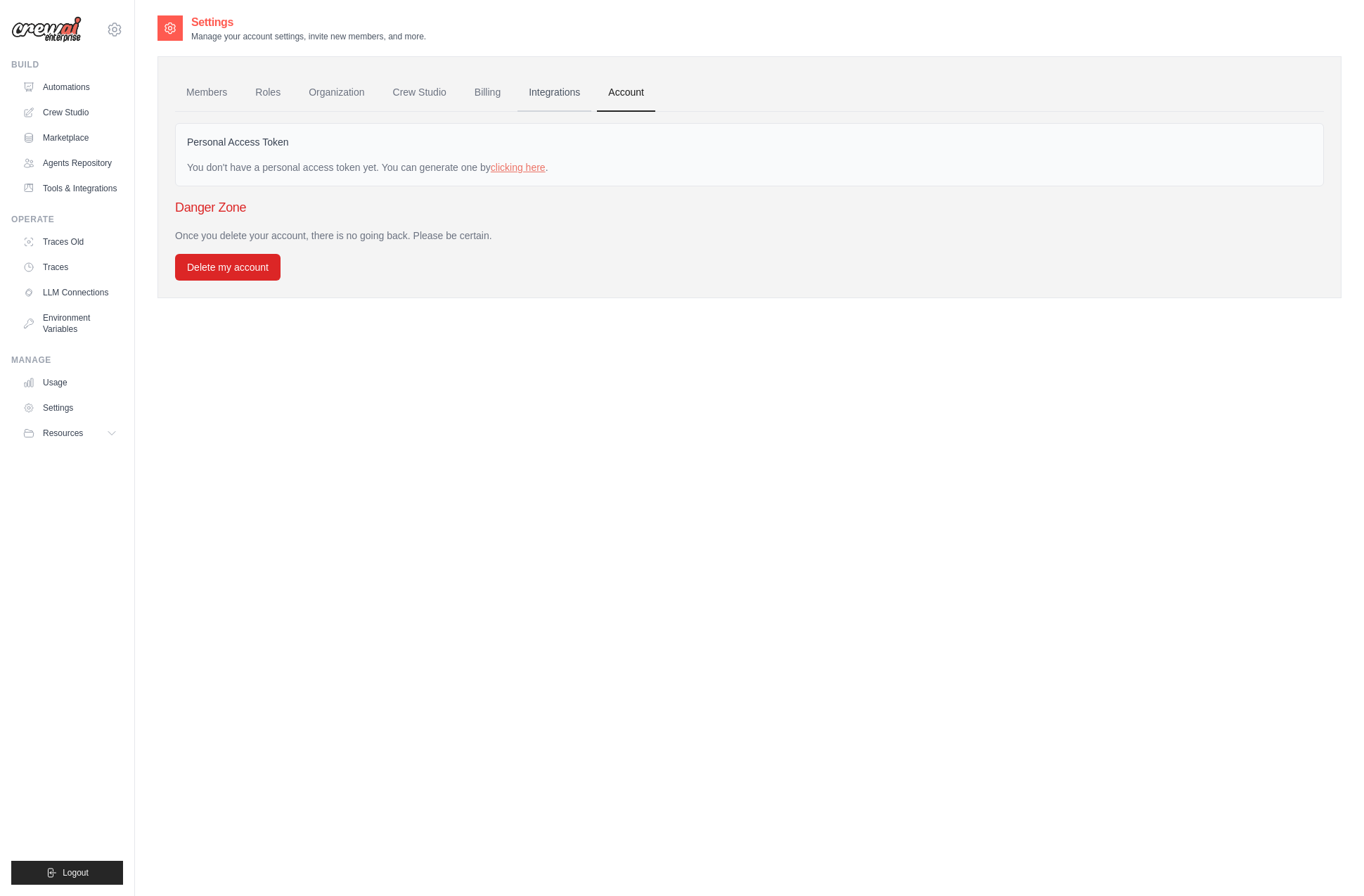
click at [555, 94] on link "Integrations" at bounding box center [554, 92] width 73 height 38
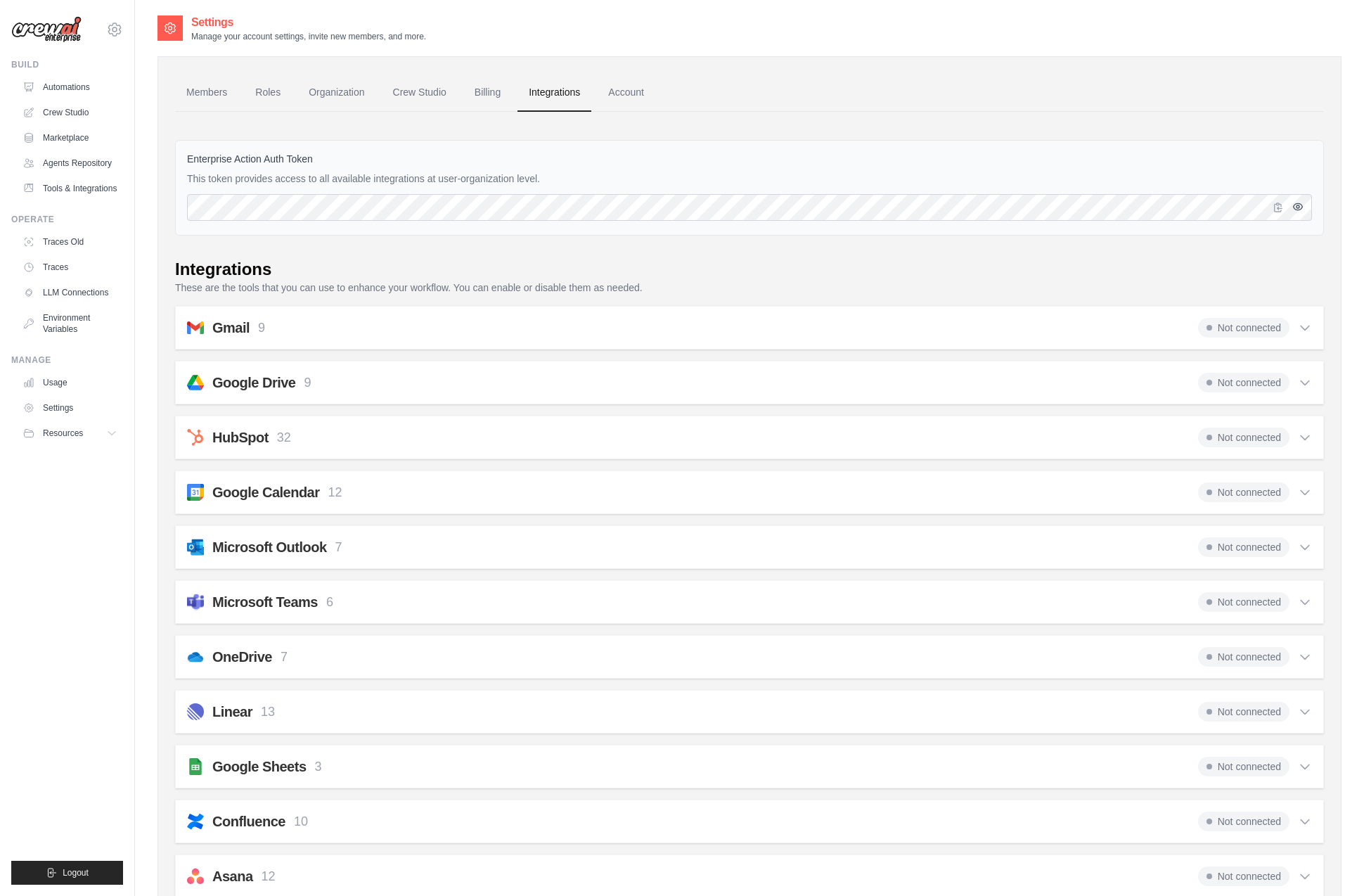
click at [1294, 205] on icon "button" at bounding box center [1299, 206] width 9 height 6
click at [91, 191] on link "Tools & Integrations" at bounding box center [71, 188] width 107 height 22
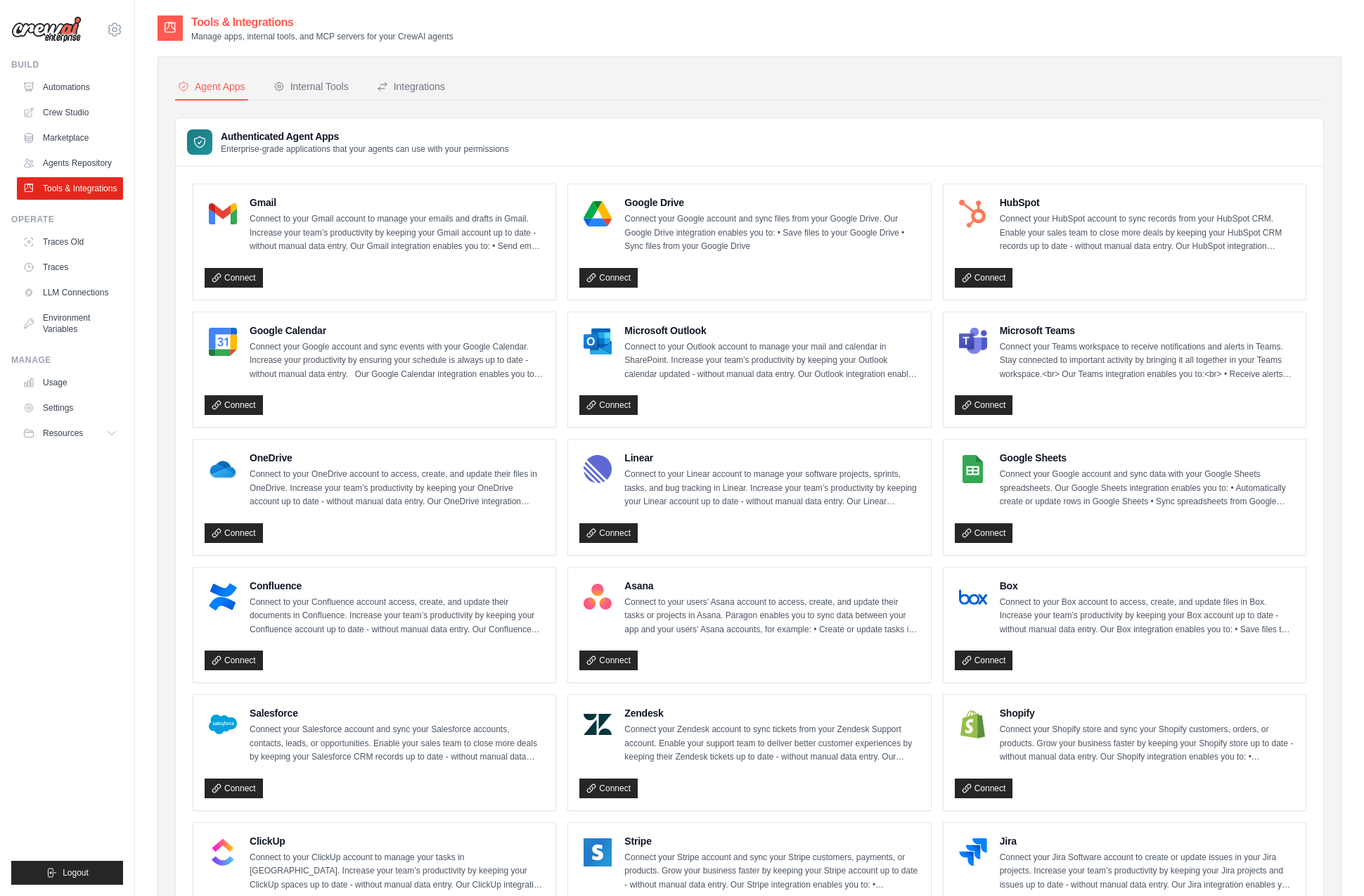
click at [267, 22] on h2 "Tools & Integrations" at bounding box center [322, 22] width 262 height 17
click at [103, 435] on button "Resources" at bounding box center [71, 432] width 107 height 22
click at [81, 456] on span "Documentation" at bounding box center [79, 457] width 57 height 12
click at [116, 30] on icon at bounding box center [115, 30] width 4 height 4
click at [149, 89] on span "Settings" at bounding box center [175, 88] width 111 height 14
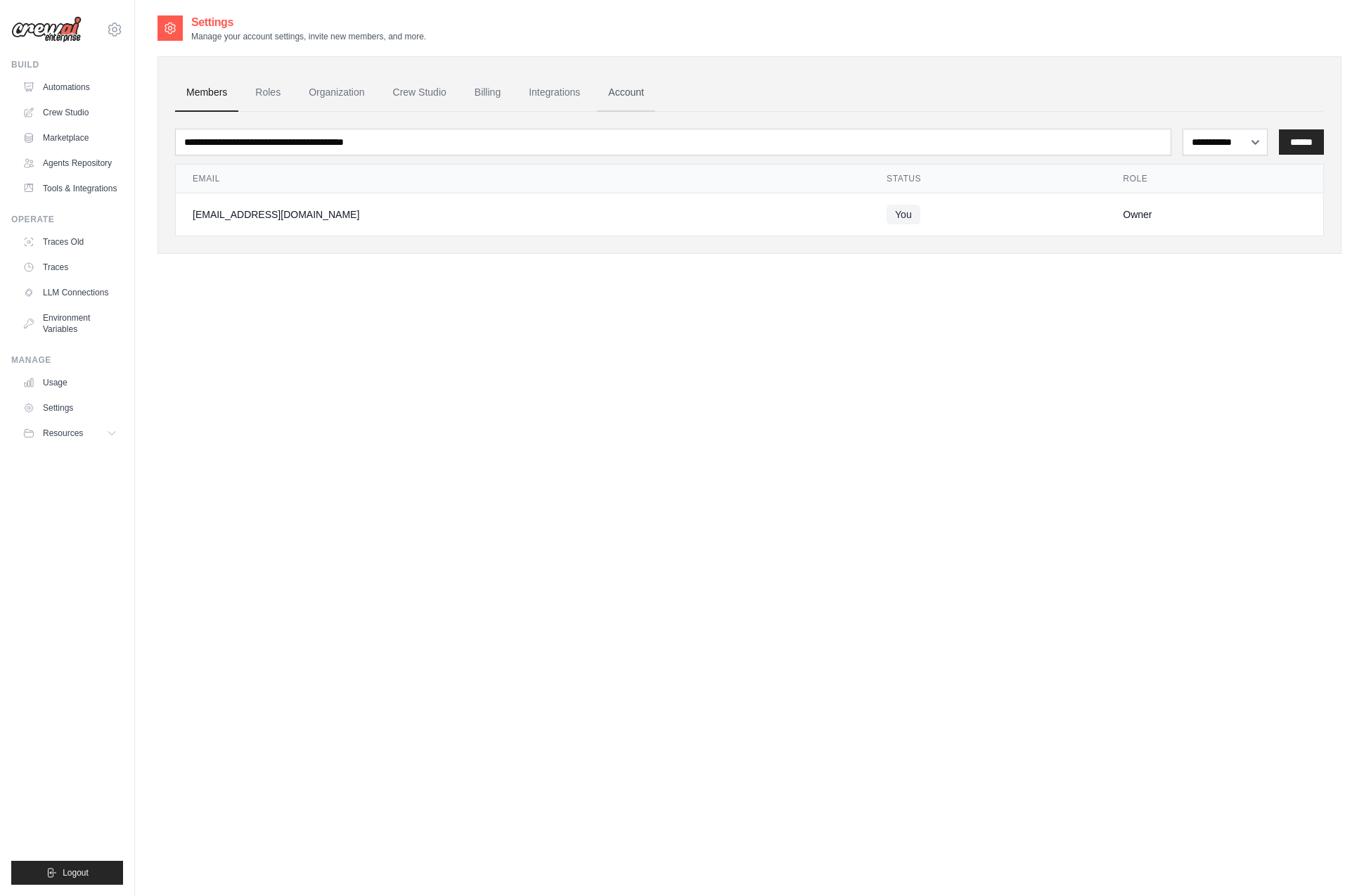
click at [636, 87] on link "Account" at bounding box center [626, 92] width 58 height 38
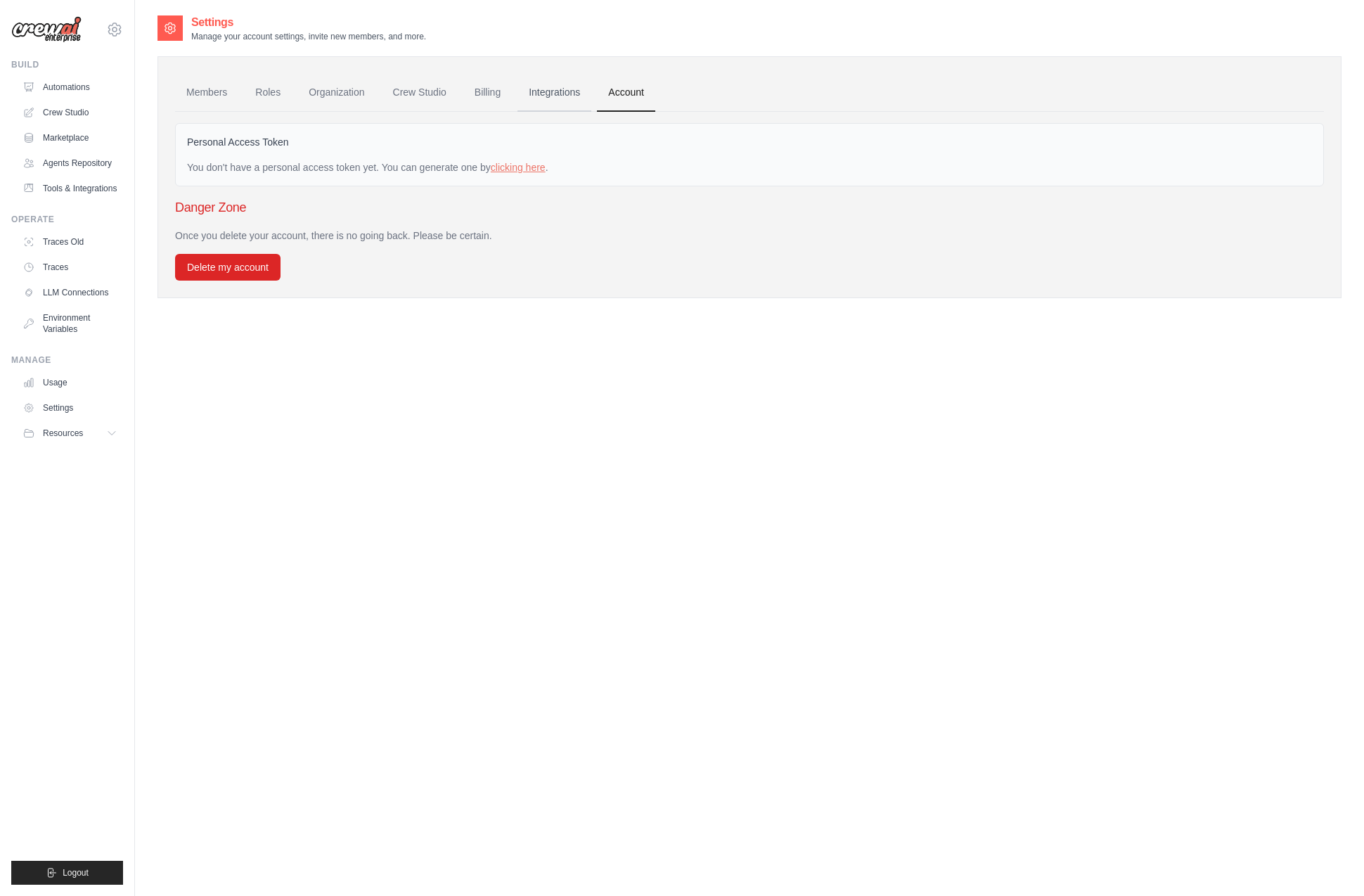
click at [541, 86] on link "Integrations" at bounding box center [554, 92] width 73 height 38
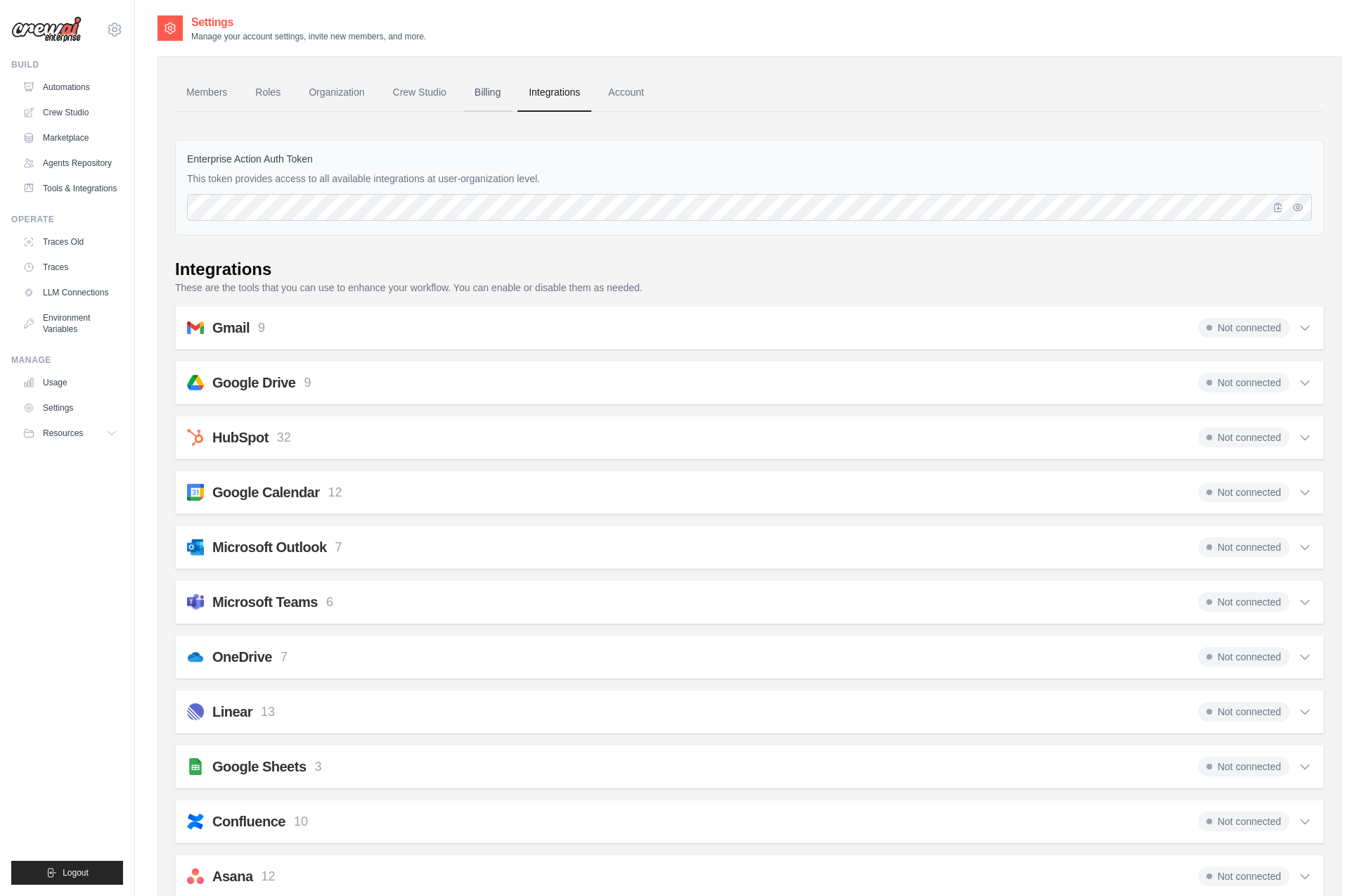
click at [471, 84] on link "Billing" at bounding box center [488, 92] width 48 height 38
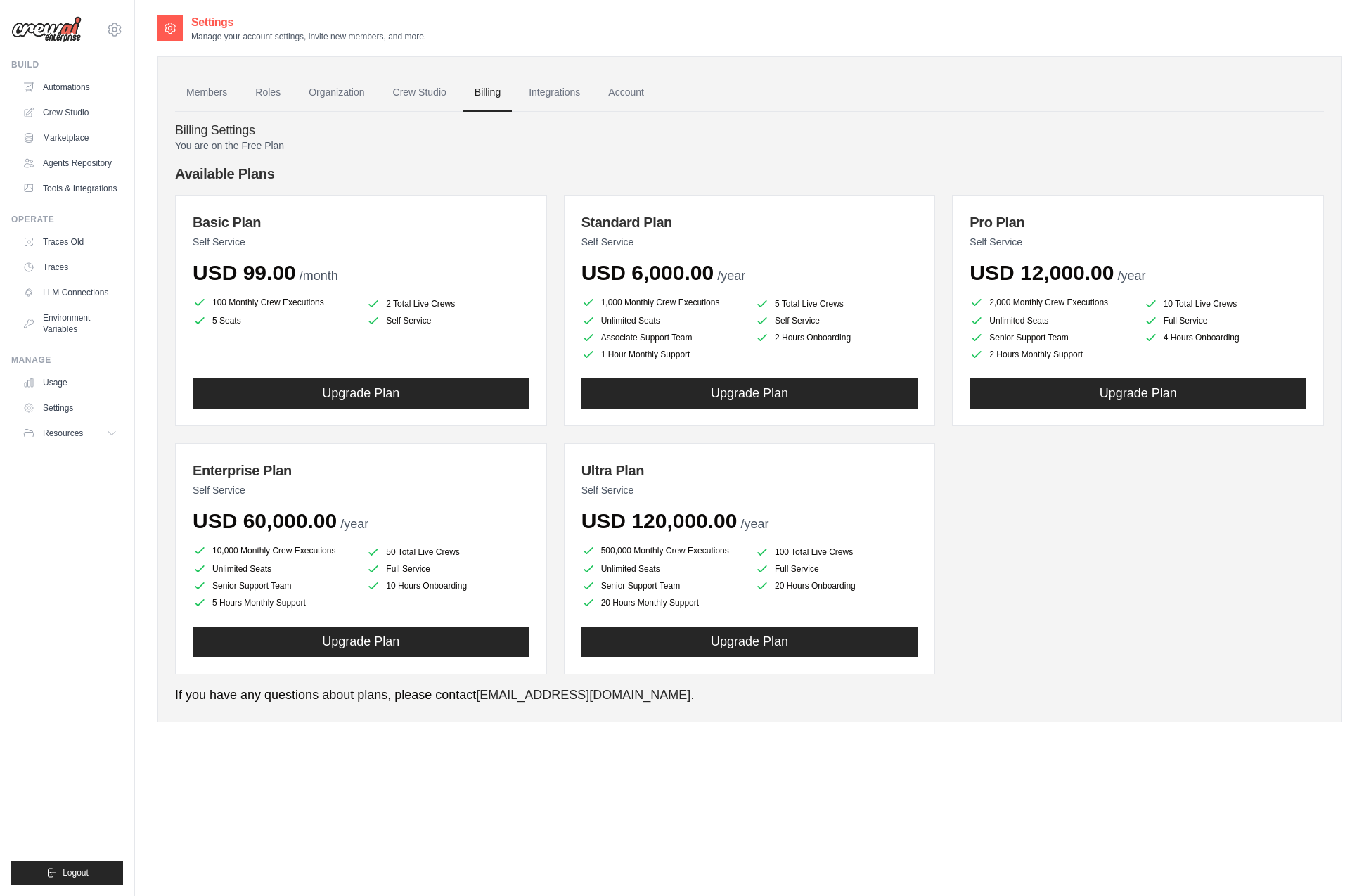
click at [483, 85] on link "Billing" at bounding box center [488, 92] width 48 height 38
click at [414, 87] on link "Crew Studio" at bounding box center [420, 92] width 76 height 38
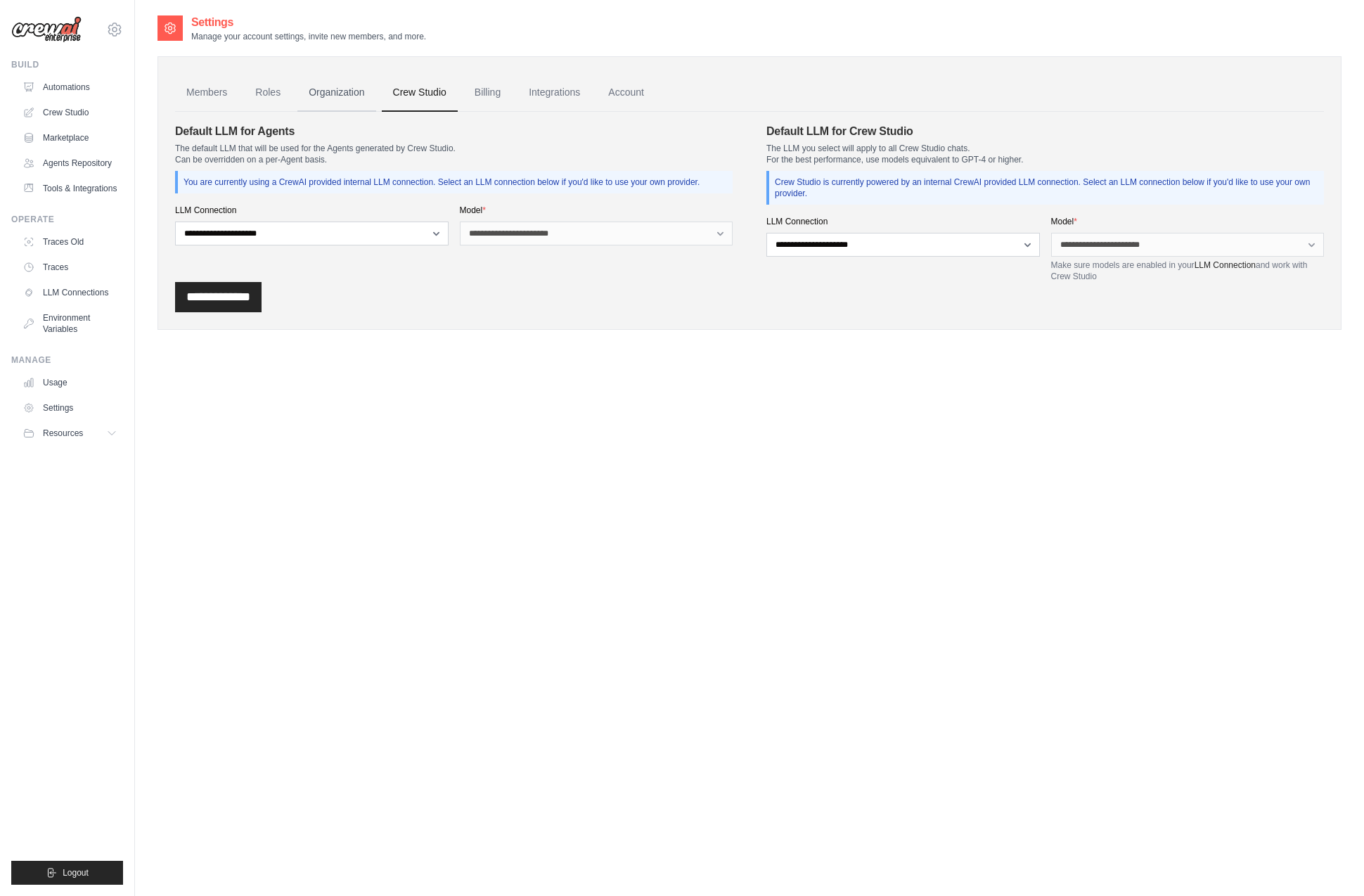
click at [323, 86] on link "Organization" at bounding box center [336, 92] width 78 height 38
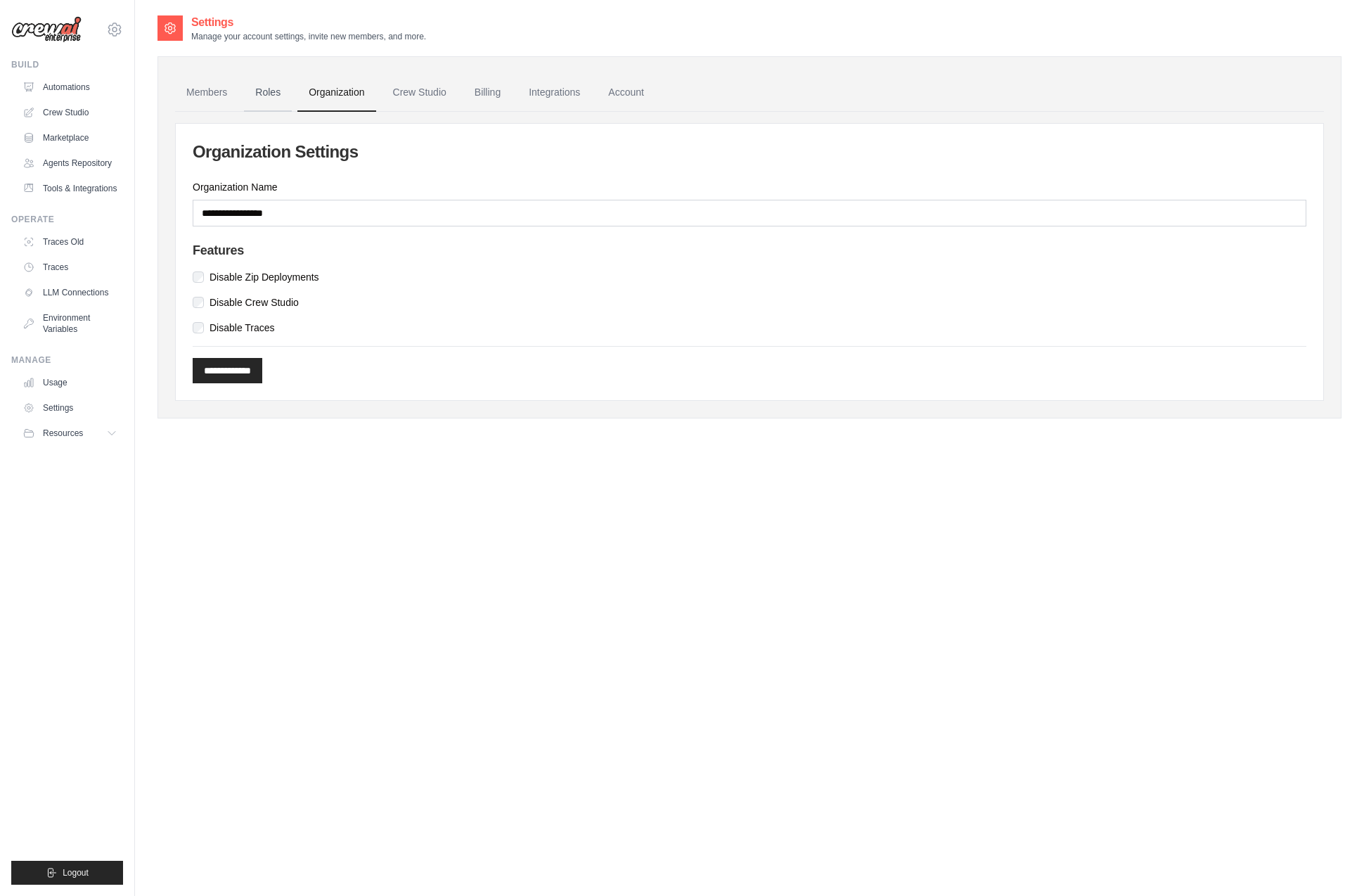
click at [261, 93] on link "Roles" at bounding box center [268, 92] width 47 height 38
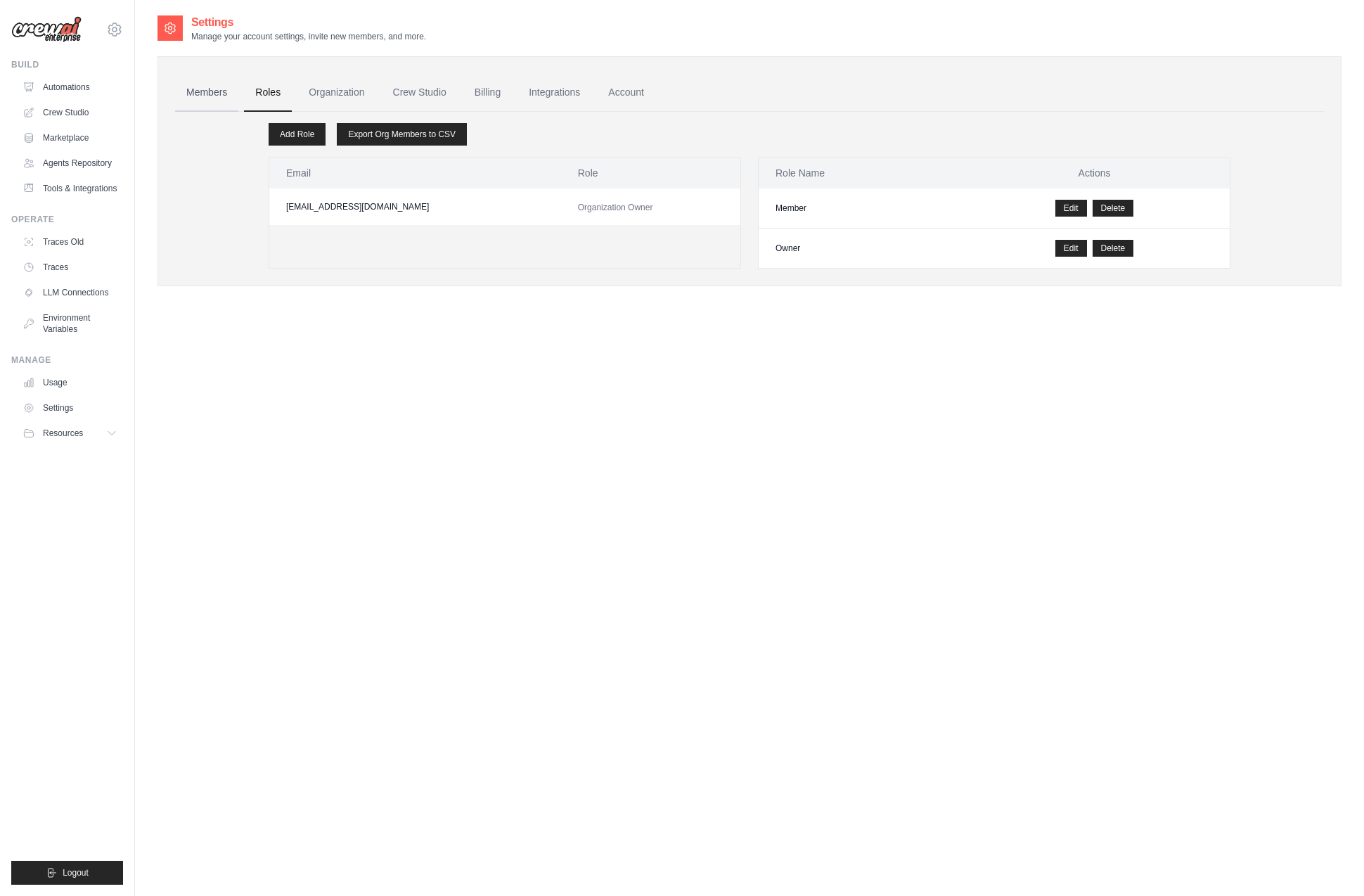
click at [224, 94] on link "Members" at bounding box center [207, 92] width 64 height 38
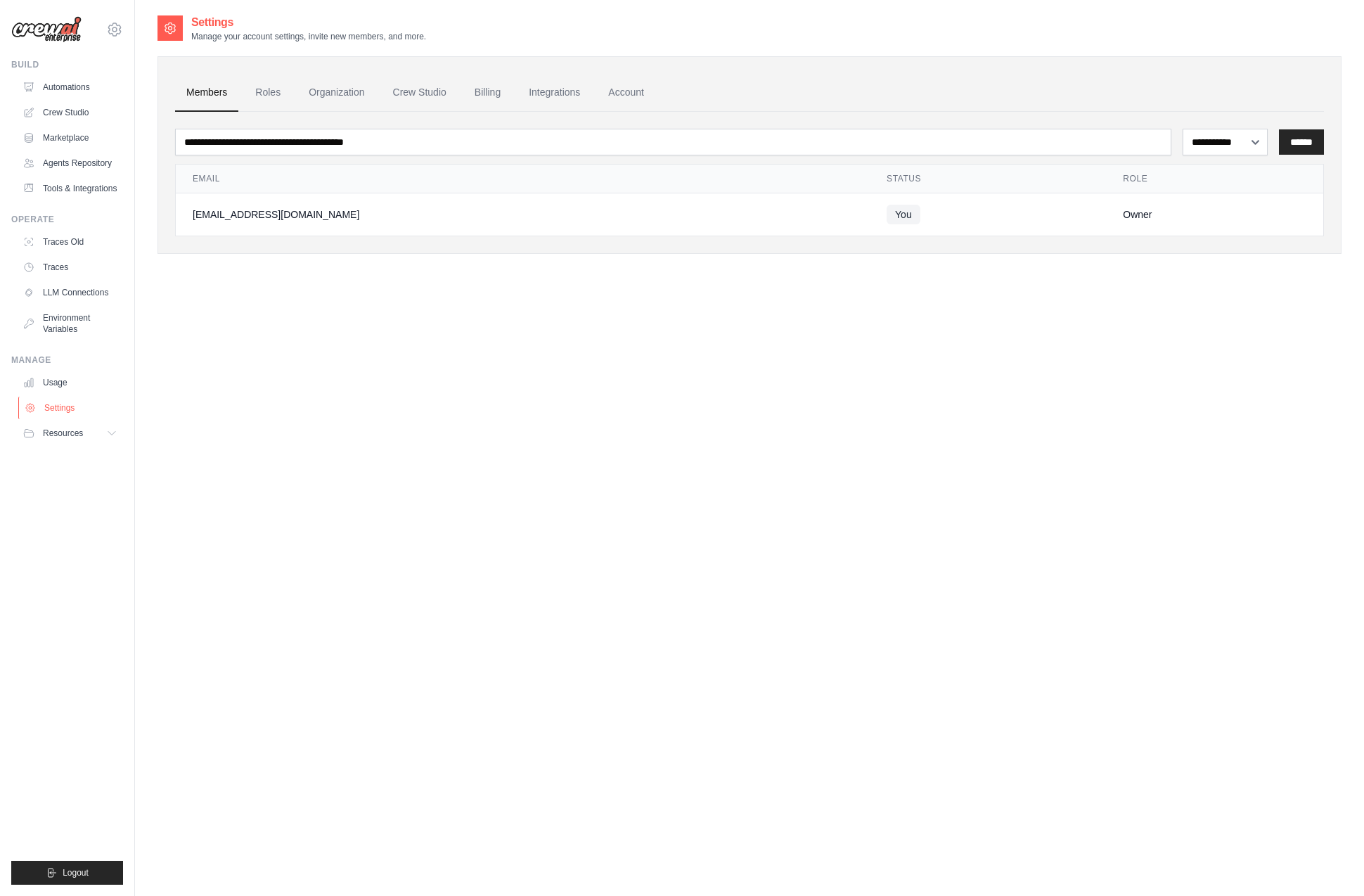
click at [72, 407] on link "Settings" at bounding box center [71, 407] width 107 height 22
click at [95, 189] on link "Tools & Integrations" at bounding box center [71, 188] width 107 height 22
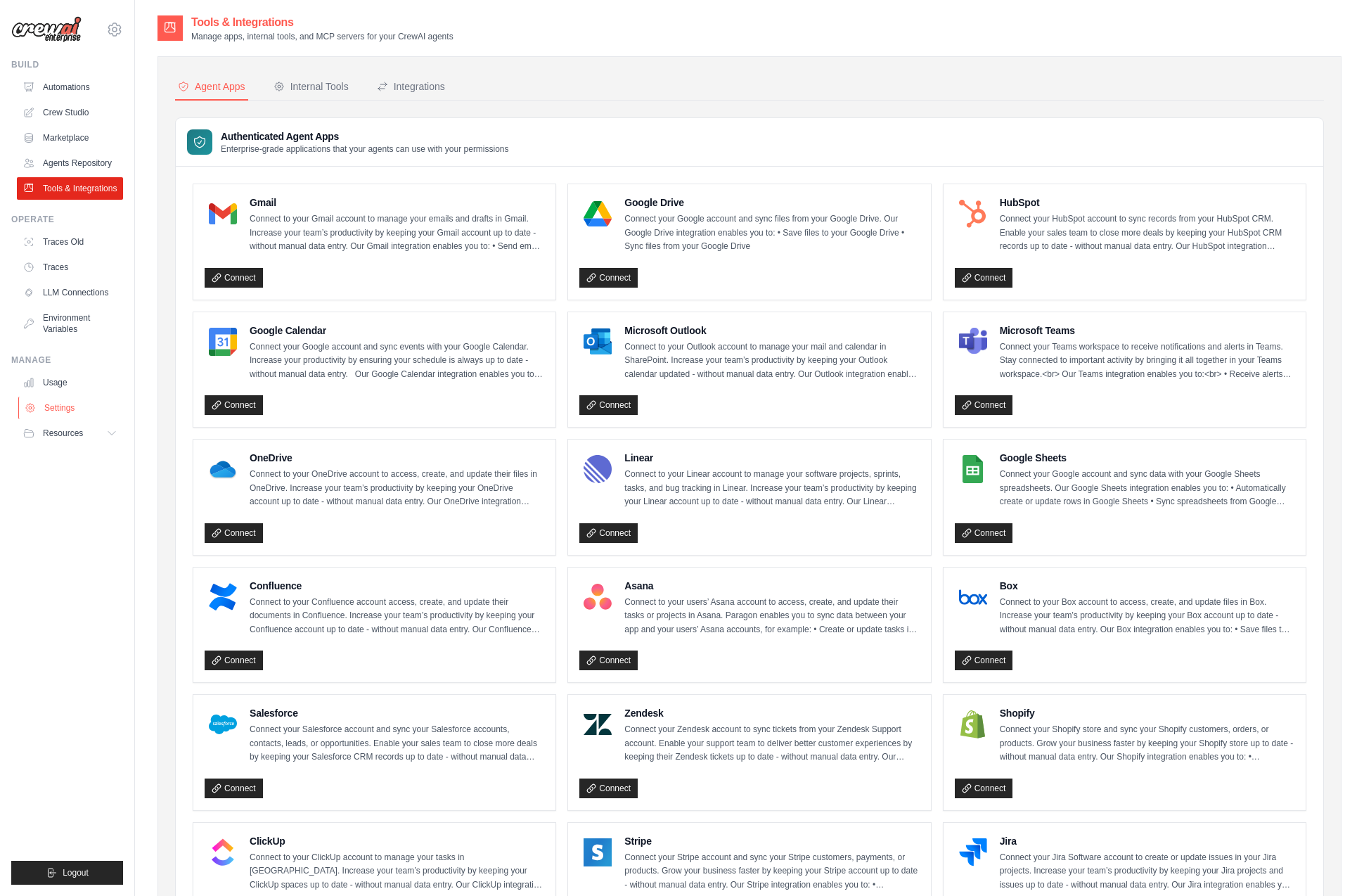
click at [77, 403] on link "Settings" at bounding box center [71, 407] width 107 height 22
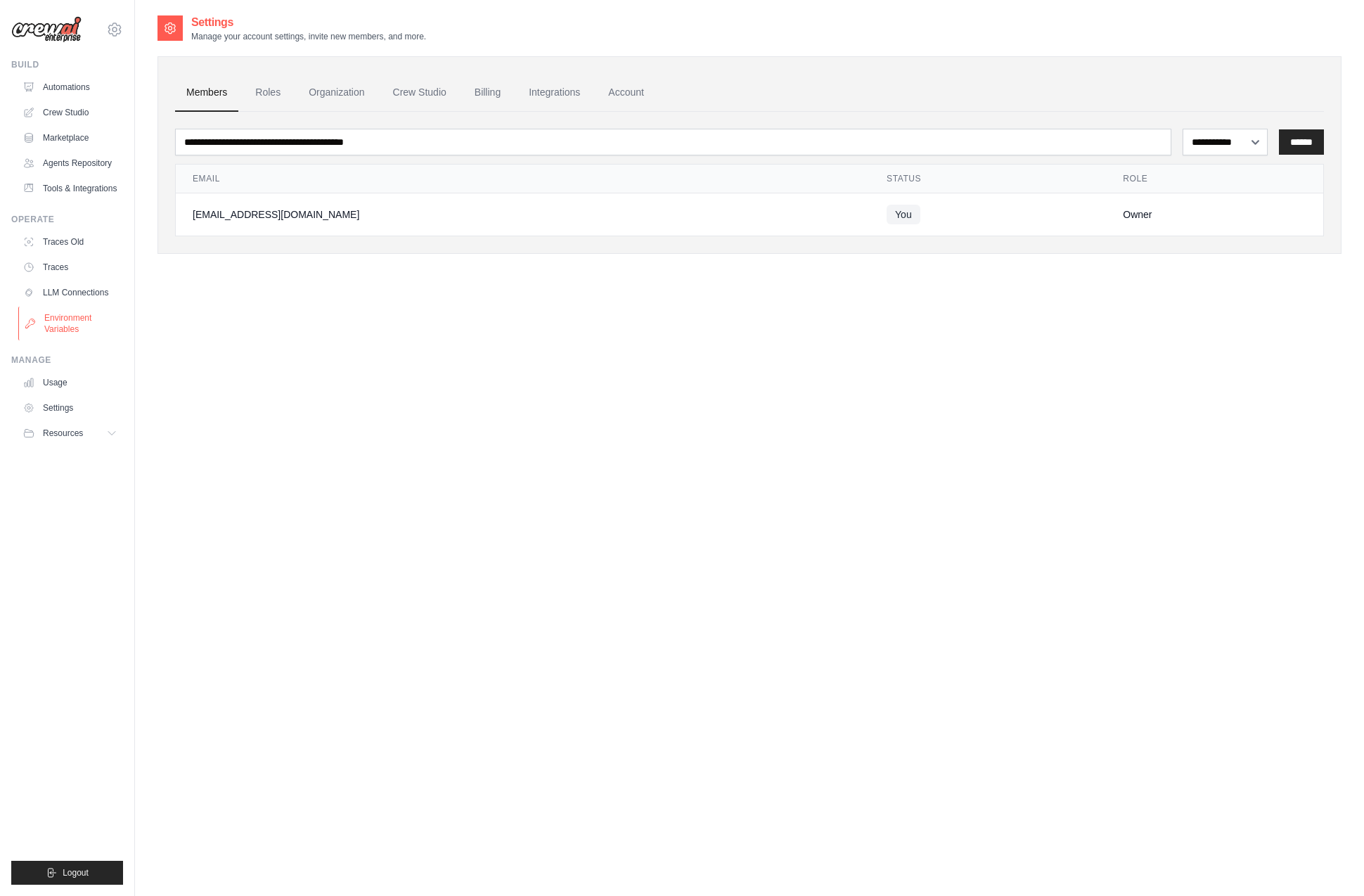
click at [56, 320] on link "Environment Variables" at bounding box center [71, 324] width 107 height 34
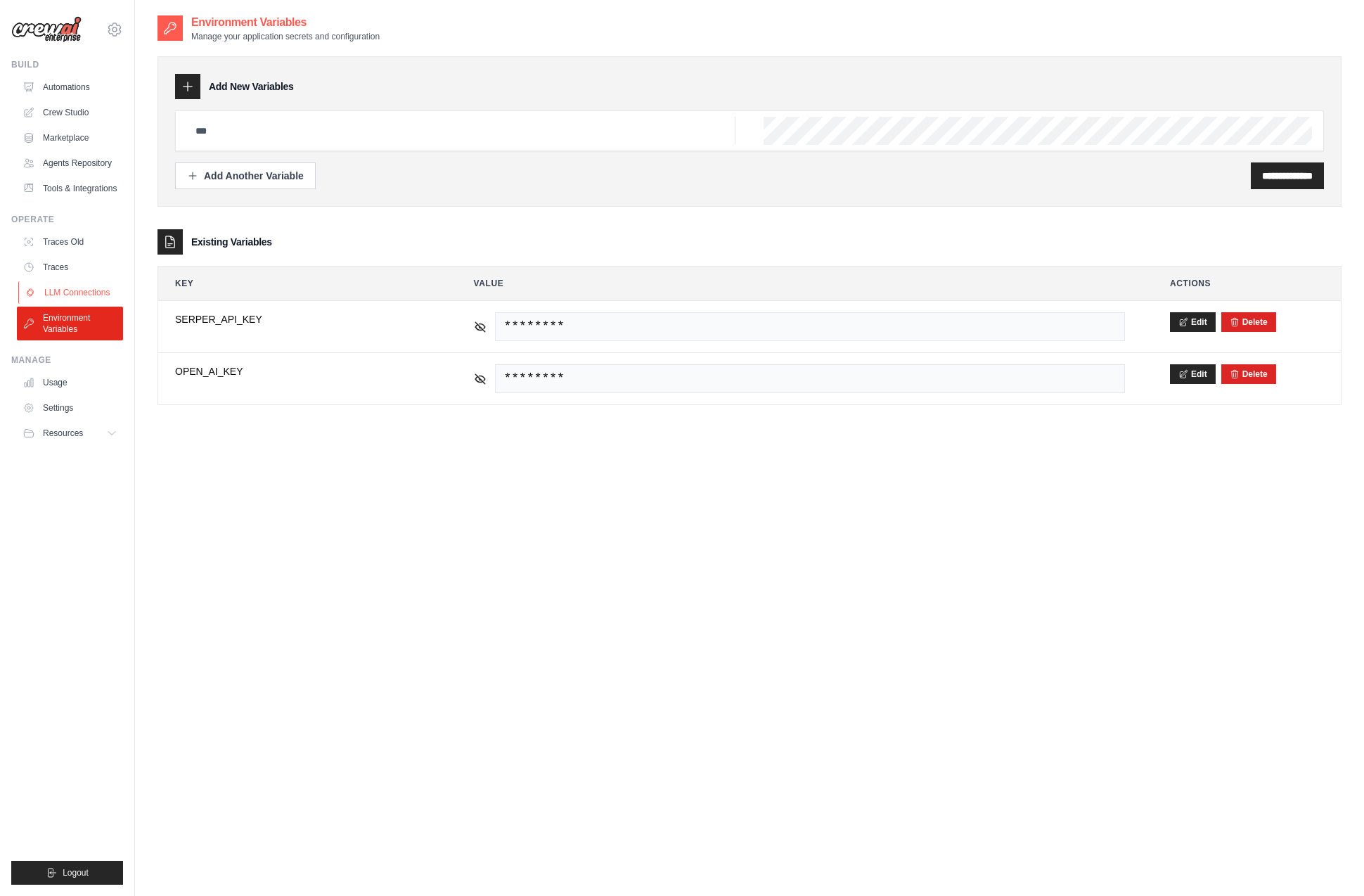
click at [59, 293] on link "LLM Connections" at bounding box center [71, 292] width 107 height 22
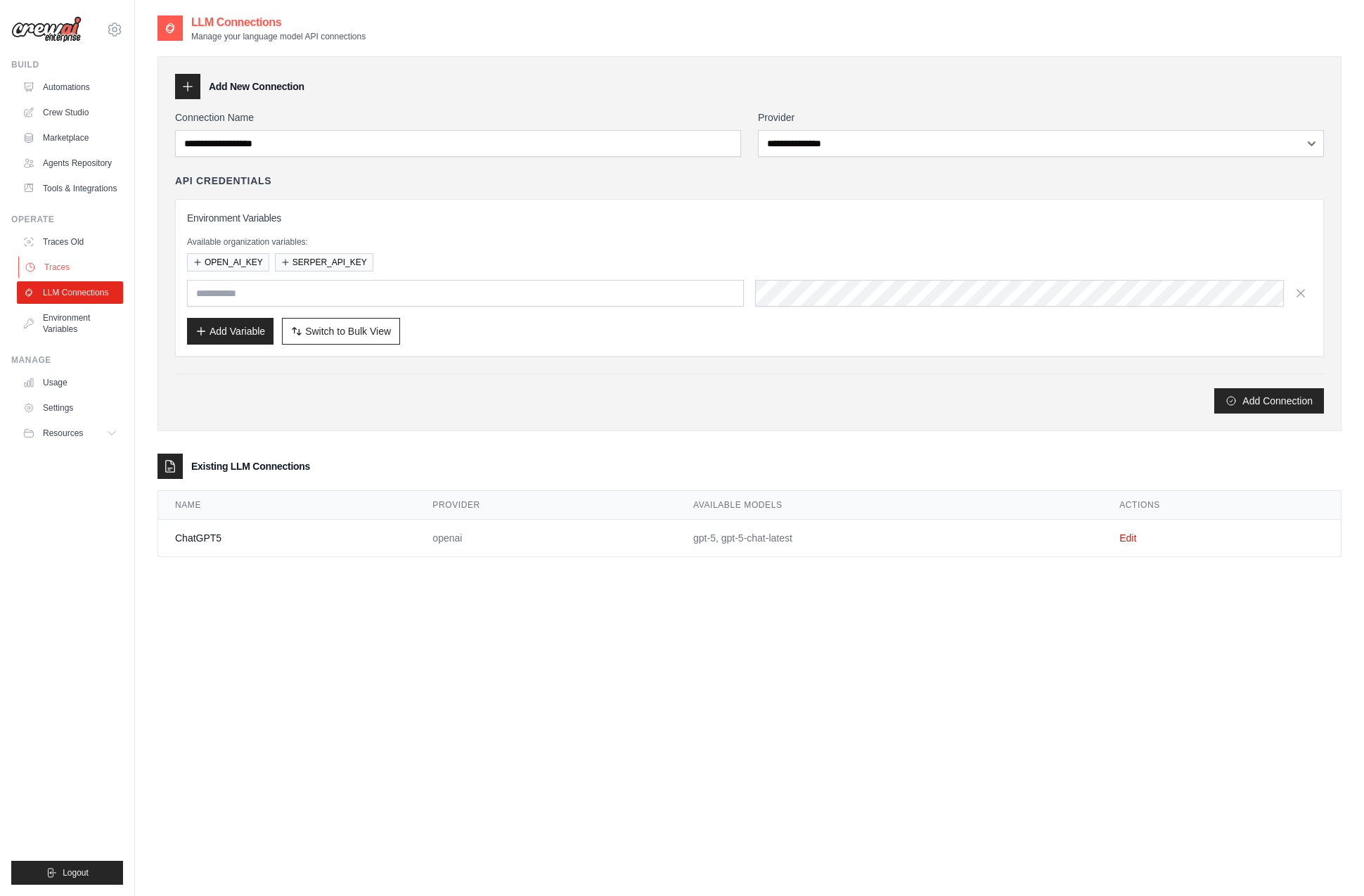
click at [64, 261] on link "Traces" at bounding box center [71, 267] width 107 height 22
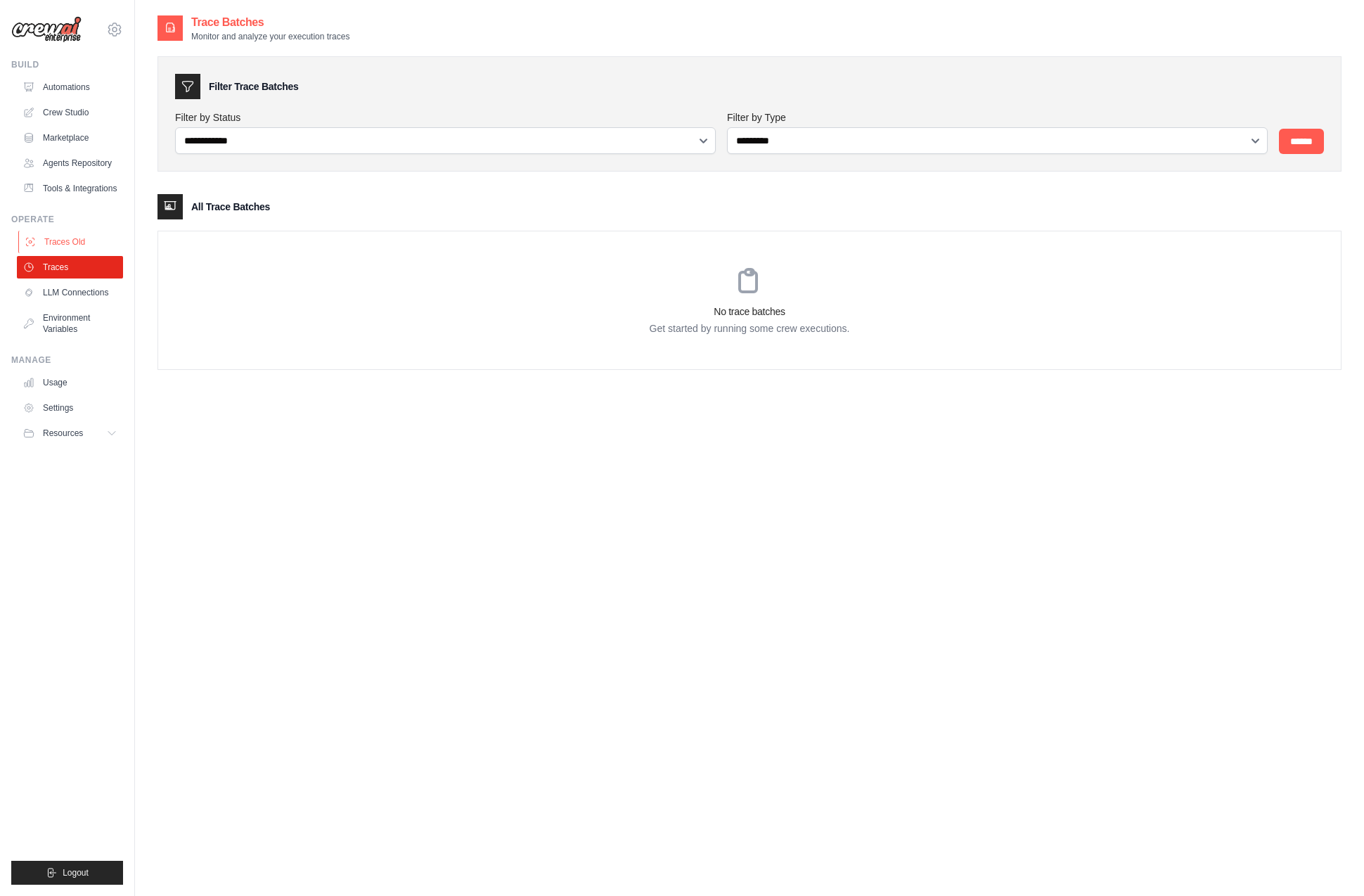
click at [67, 240] on link "Traces Old" at bounding box center [71, 242] width 107 height 22
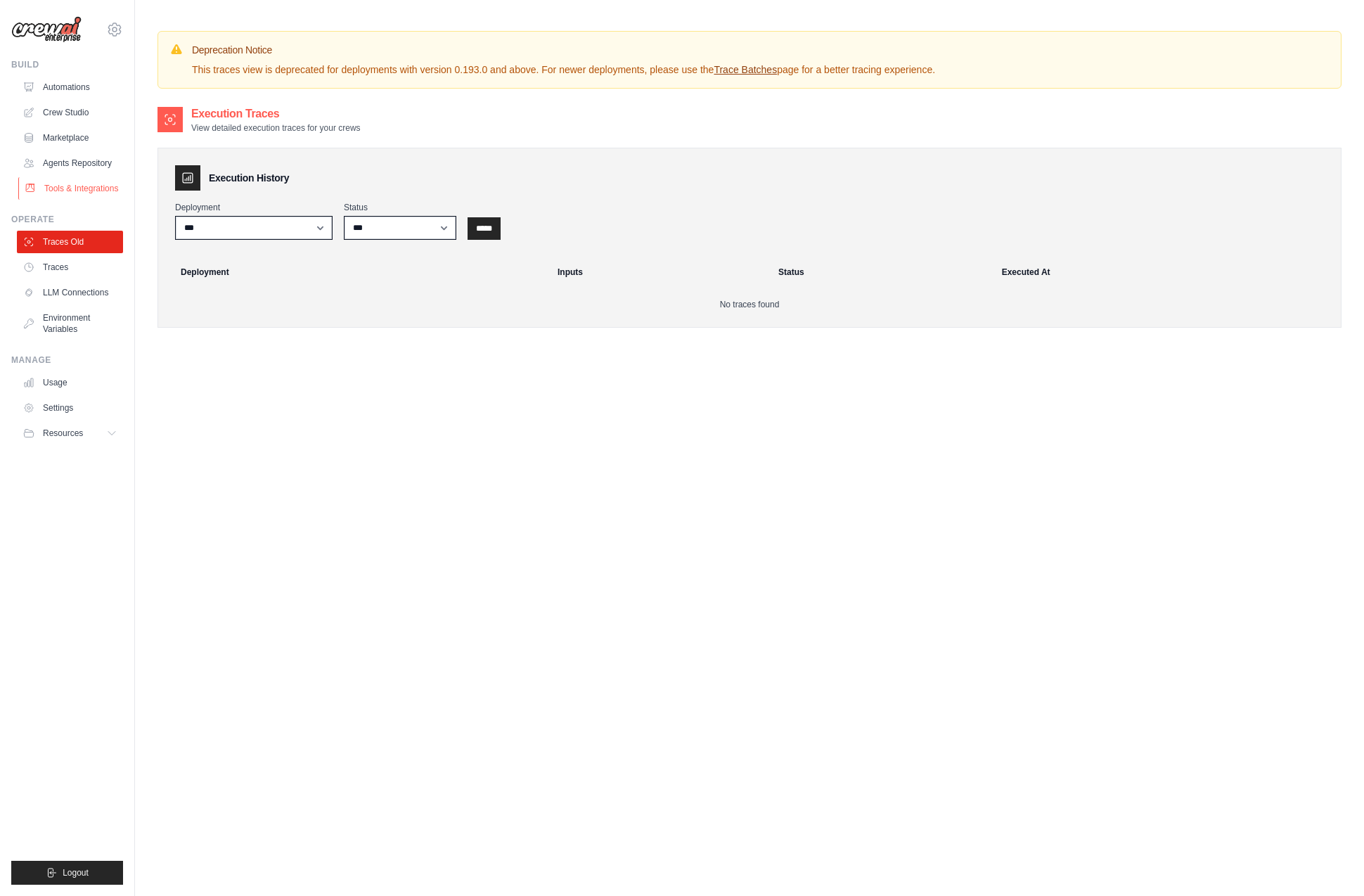
click at [67, 192] on link "Tools & Integrations" at bounding box center [71, 188] width 107 height 22
